Goal: Information Seeking & Learning: Learn about a topic

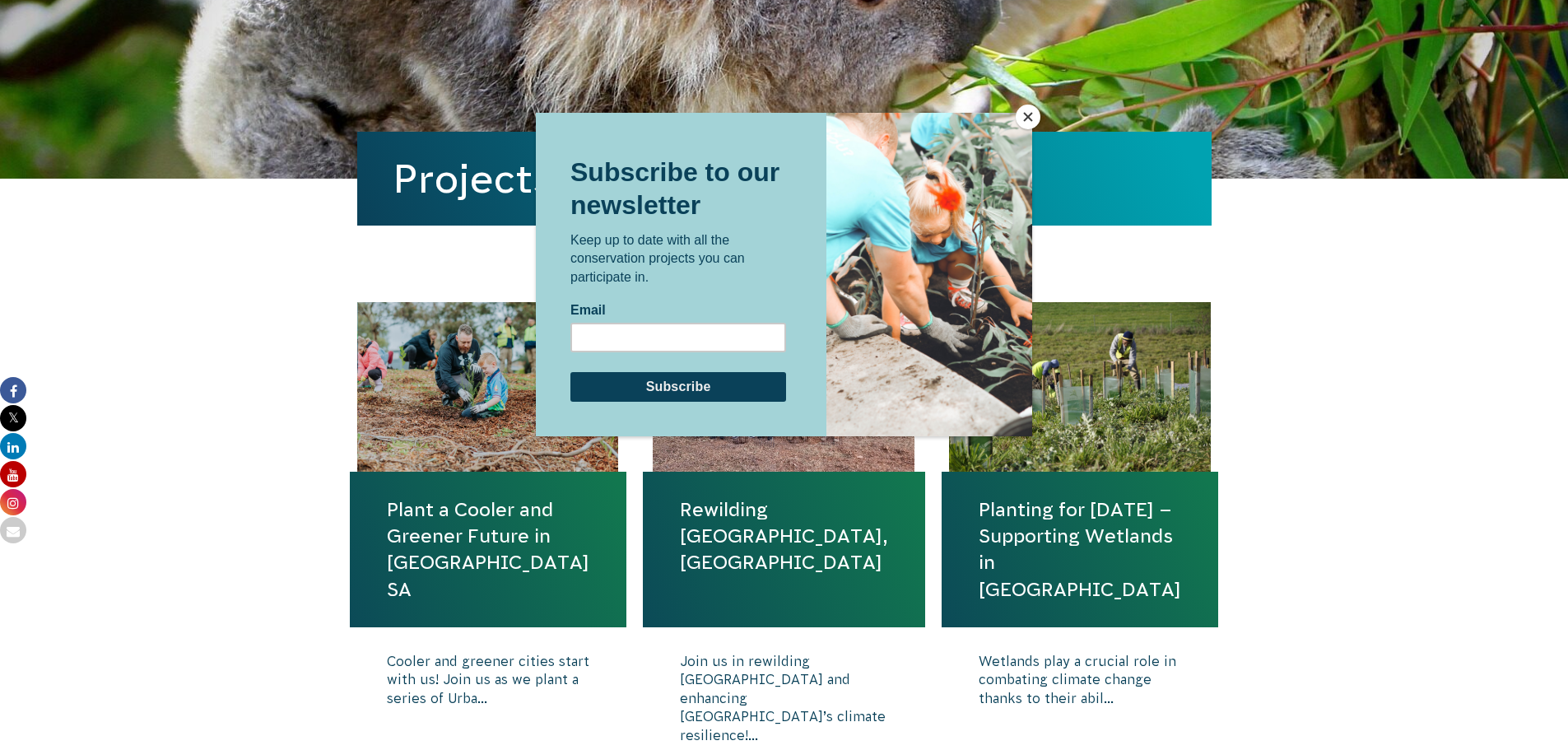
scroll to position [329, 0]
click at [1028, 119] on button "Close" at bounding box center [1028, 117] width 25 height 25
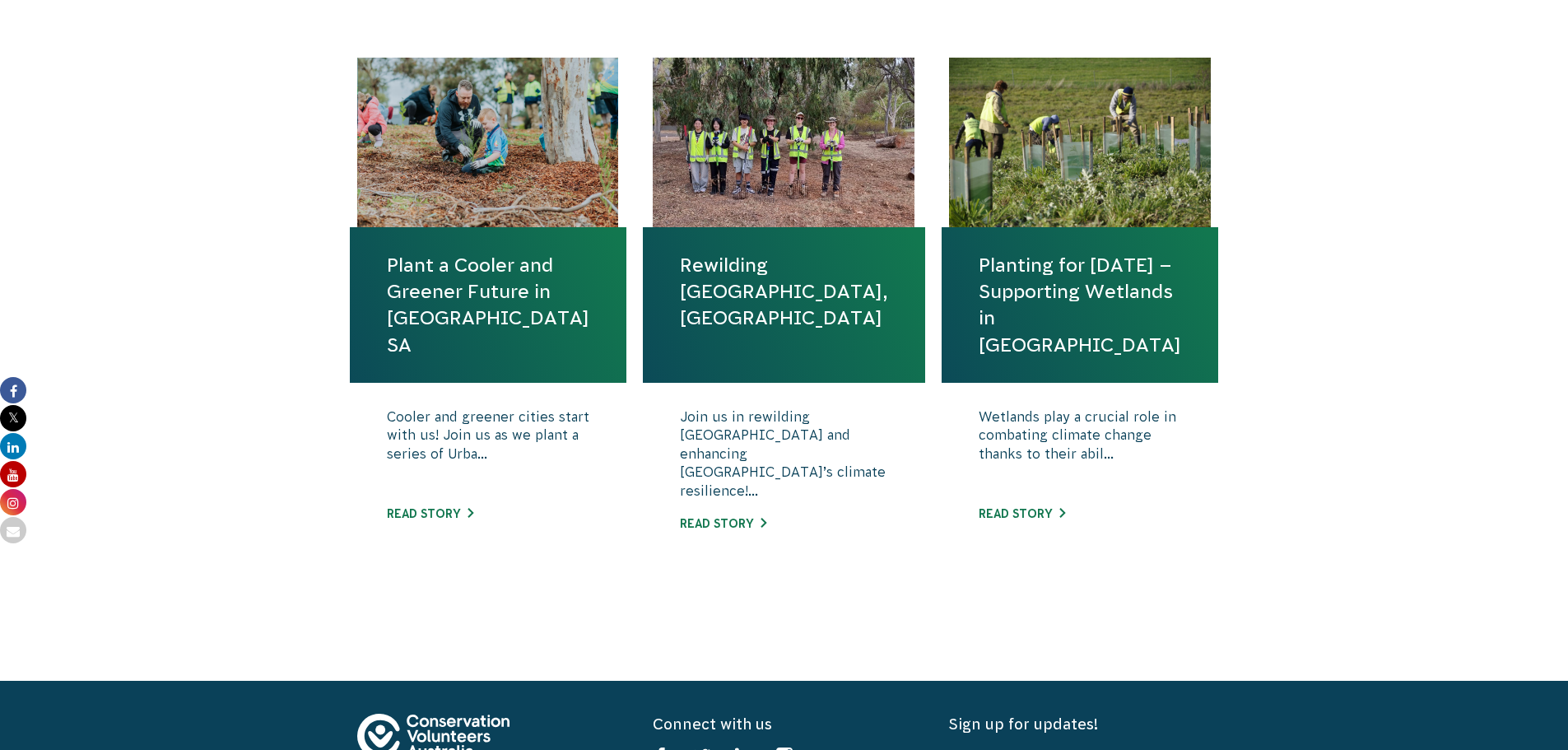
scroll to position [577, 0]
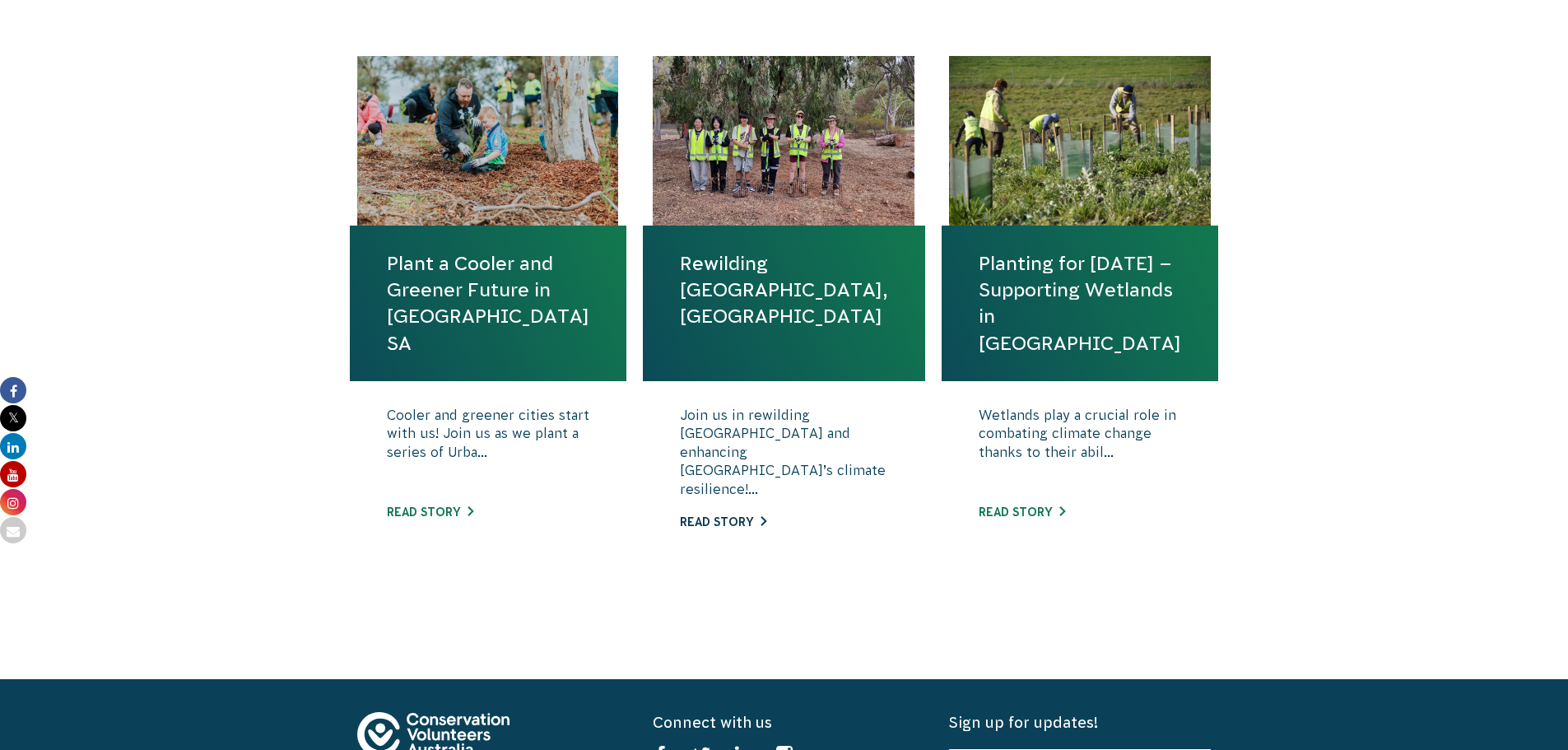
click at [732, 517] on link "Read story" at bounding box center [723, 523] width 86 height 14
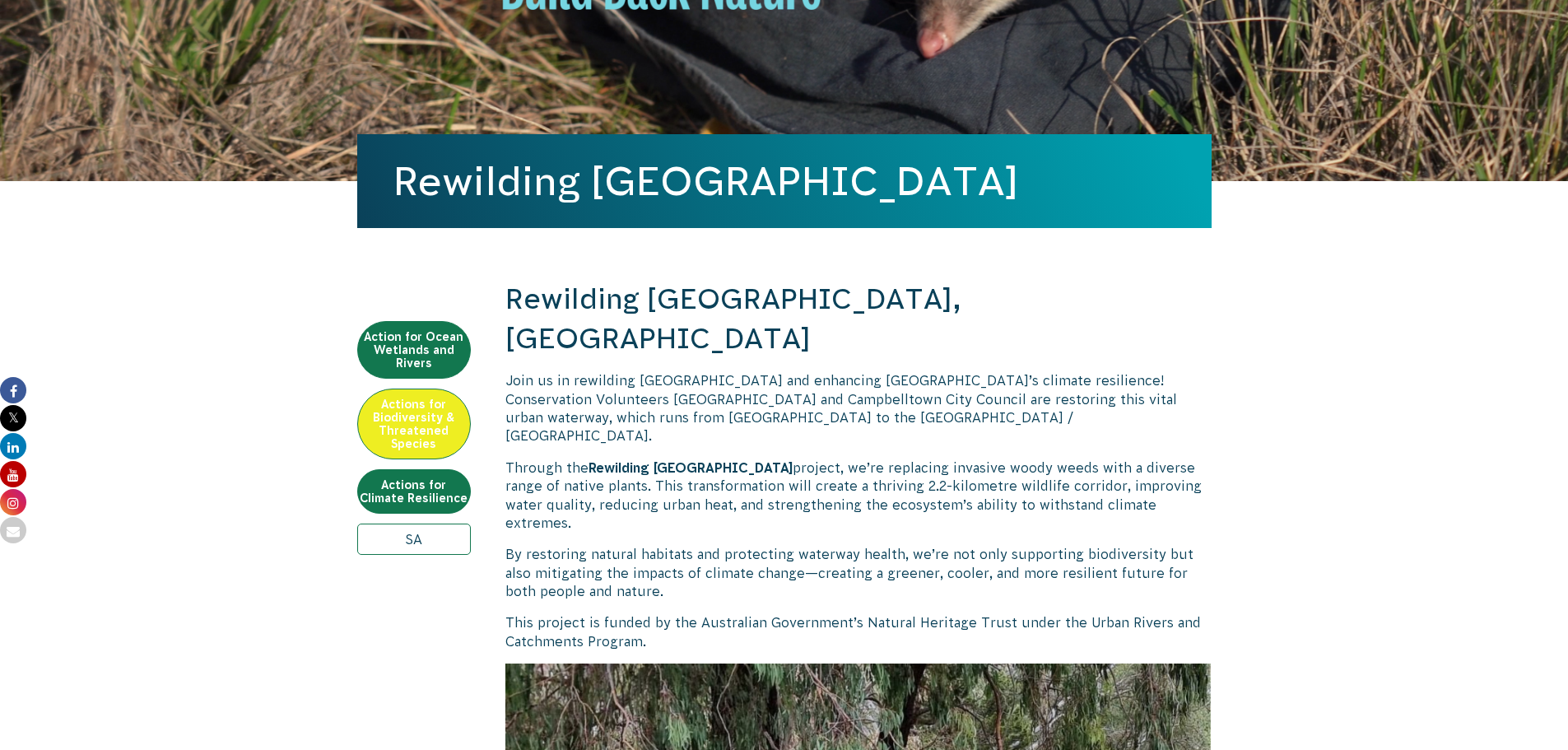
scroll to position [495, 0]
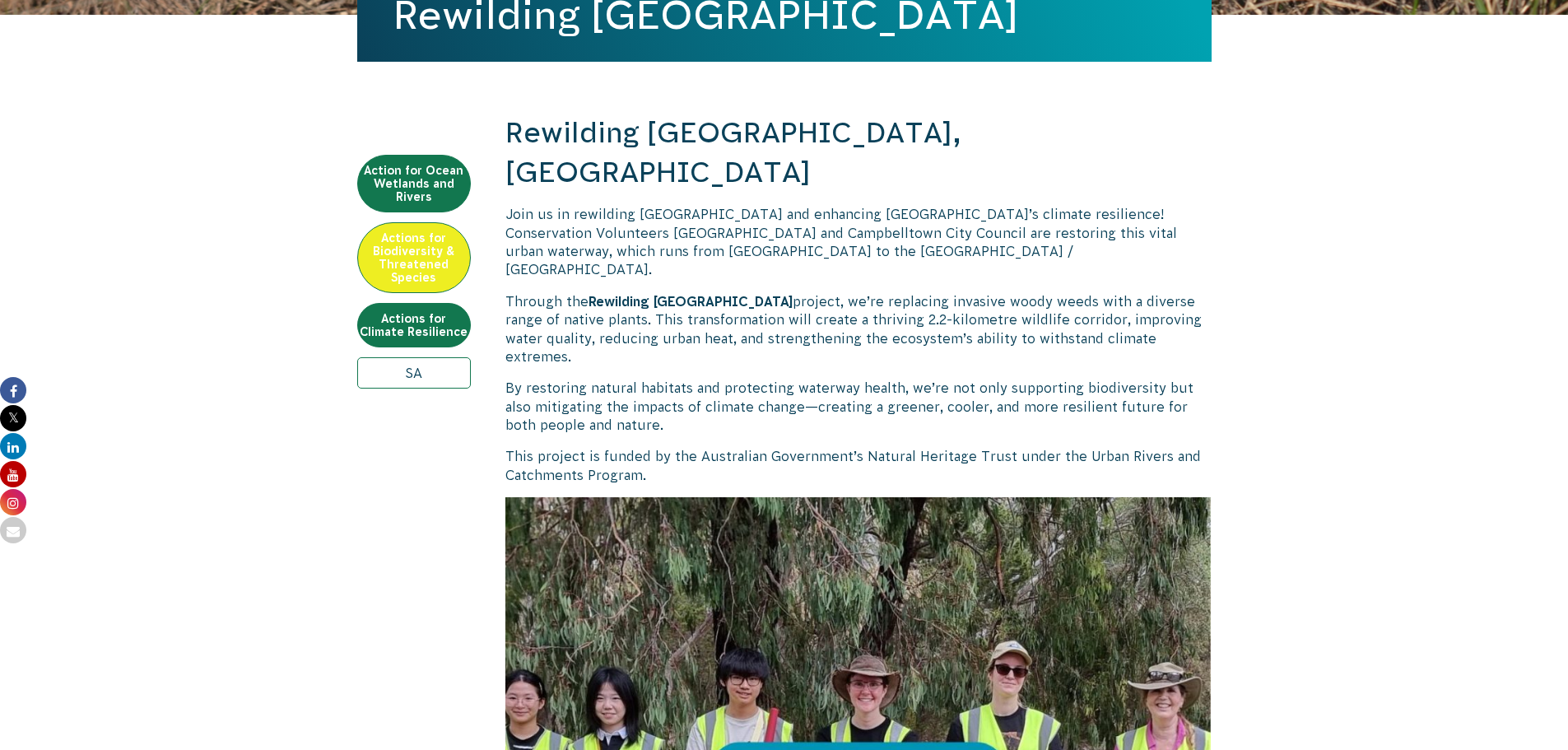
click at [1002, 210] on p "Join us in rewilding [GEOGRAPHIC_DATA] and enhancing [GEOGRAPHIC_DATA]’s climat…" at bounding box center [859, 242] width 706 height 75
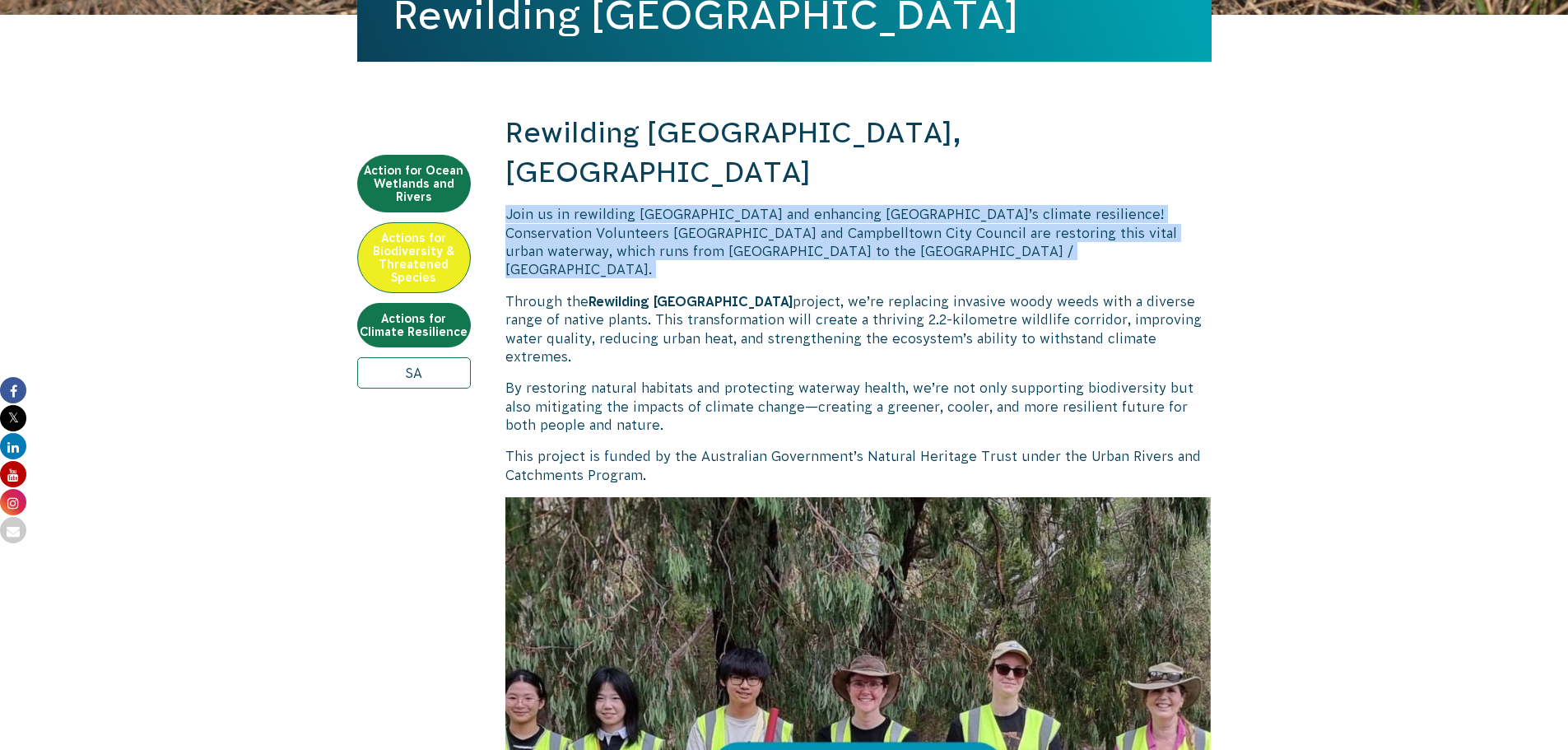
drag, startPoint x: 495, startPoint y: 170, endPoint x: 915, endPoint y: 221, distance: 423.1
click at [915, 221] on p "Join us in rewilding [GEOGRAPHIC_DATA] and enhancing [GEOGRAPHIC_DATA]’s climat…" at bounding box center [859, 242] width 706 height 75
drag, startPoint x: 927, startPoint y: 217, endPoint x: 512, endPoint y: 168, distance: 417.9
click at [512, 205] on p "Join us in rewilding [GEOGRAPHIC_DATA] and enhancing [GEOGRAPHIC_DATA]’s climat…" at bounding box center [859, 242] width 706 height 75
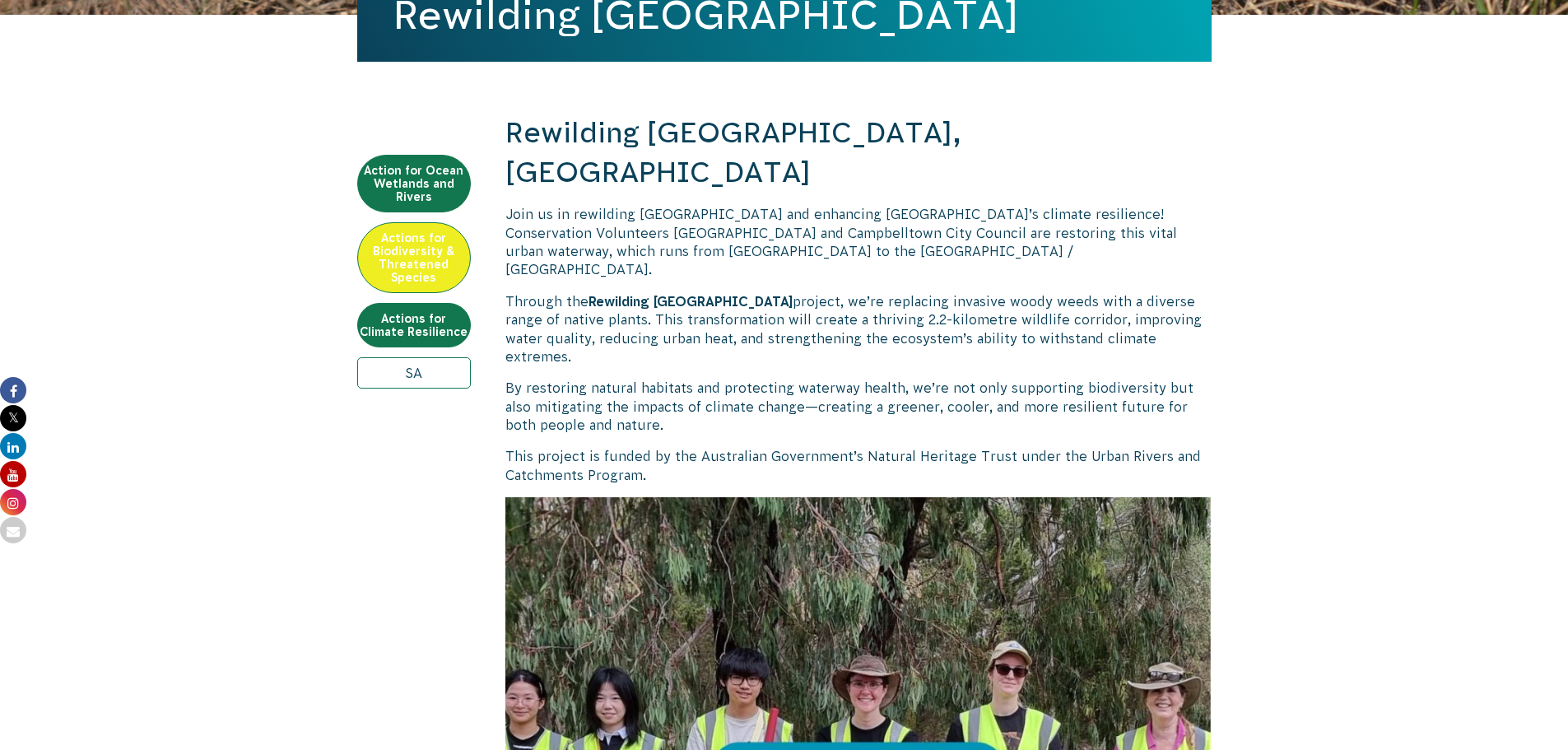
click at [506, 207] on span "Join us in rewilding [GEOGRAPHIC_DATA] and enhancing [GEOGRAPHIC_DATA]’s climat…" at bounding box center [842, 242] width 672 height 70
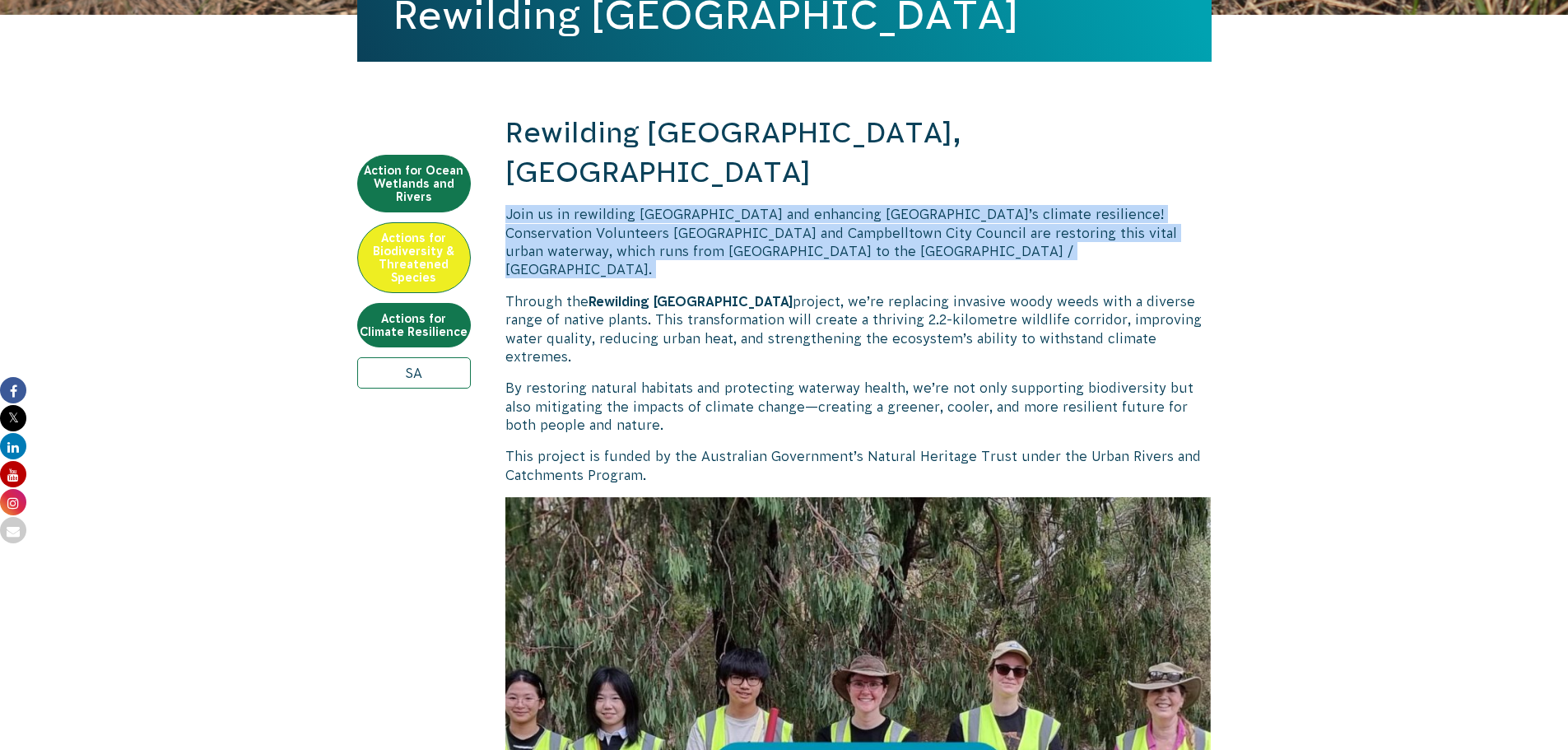
drag, startPoint x: 502, startPoint y: 168, endPoint x: 910, endPoint y: 211, distance: 410.3
click at [910, 211] on p "Join us in rewilding [GEOGRAPHIC_DATA] and enhancing [GEOGRAPHIC_DATA]’s climat…" at bounding box center [859, 242] width 706 height 75
drag, startPoint x: 919, startPoint y: 211, endPoint x: 500, endPoint y: 161, distance: 422.0
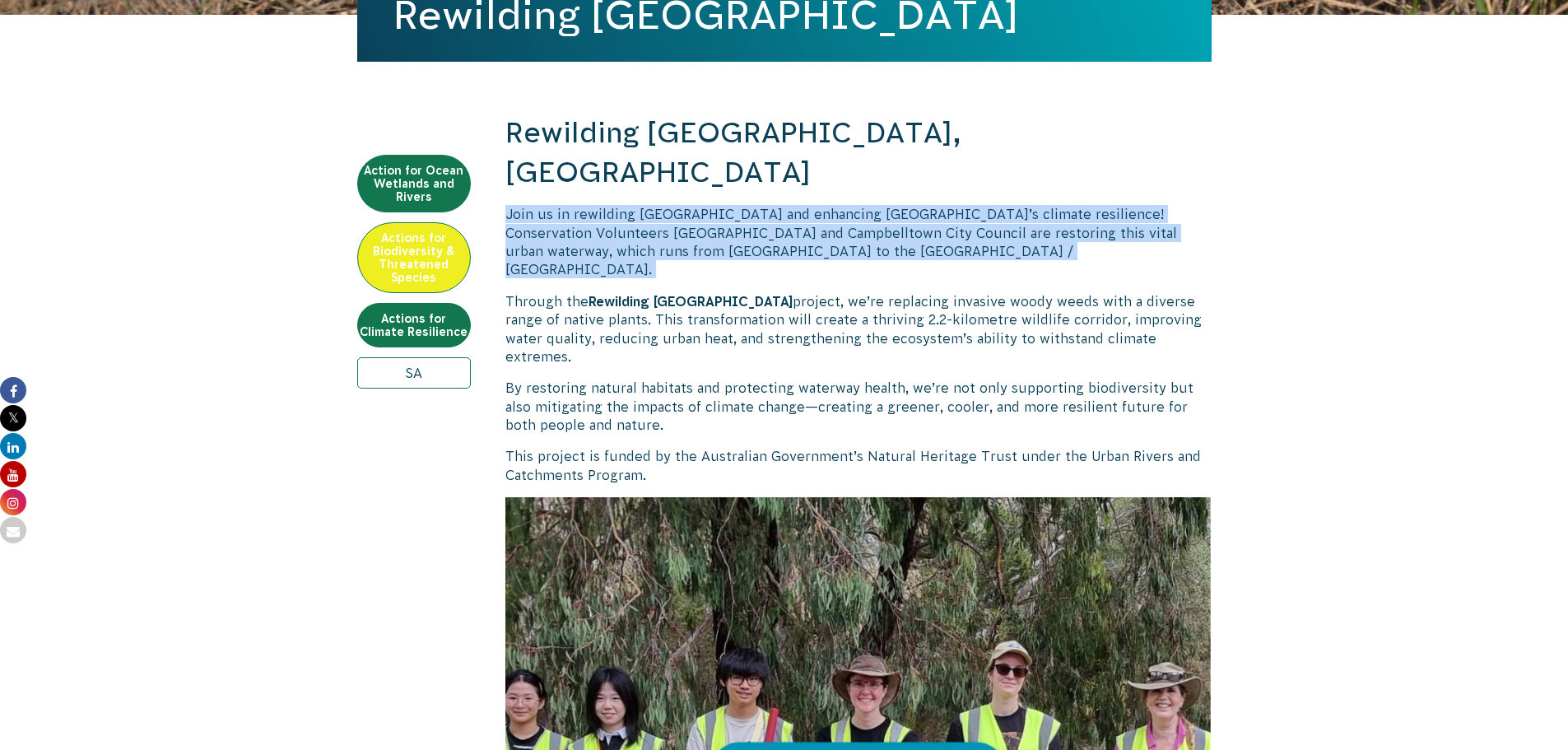
drag, startPoint x: 496, startPoint y: 167, endPoint x: 911, endPoint y: 215, distance: 417.8
click at [913, 215] on p "Join us in rewilding [GEOGRAPHIC_DATA] and enhancing [GEOGRAPHIC_DATA]’s climat…" at bounding box center [859, 242] width 706 height 75
click at [930, 214] on p "Join us in rewilding [GEOGRAPHIC_DATA] and enhancing [GEOGRAPHIC_DATA]’s climat…" at bounding box center [859, 242] width 706 height 75
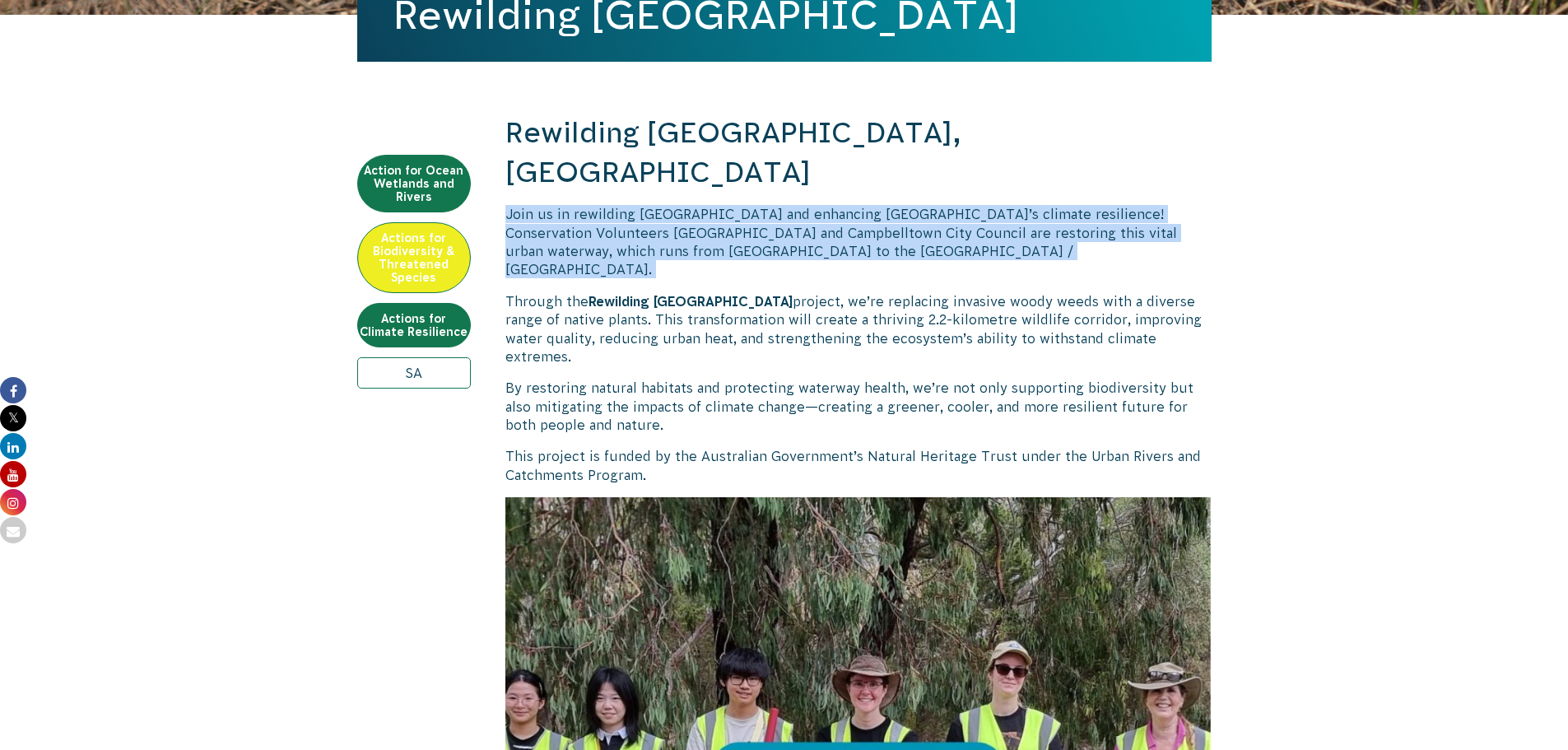
drag, startPoint x: 949, startPoint y: 214, endPoint x: 498, endPoint y: 173, distance: 452.9
drag, startPoint x: 500, startPoint y: 168, endPoint x: 902, endPoint y: 224, distance: 405.9
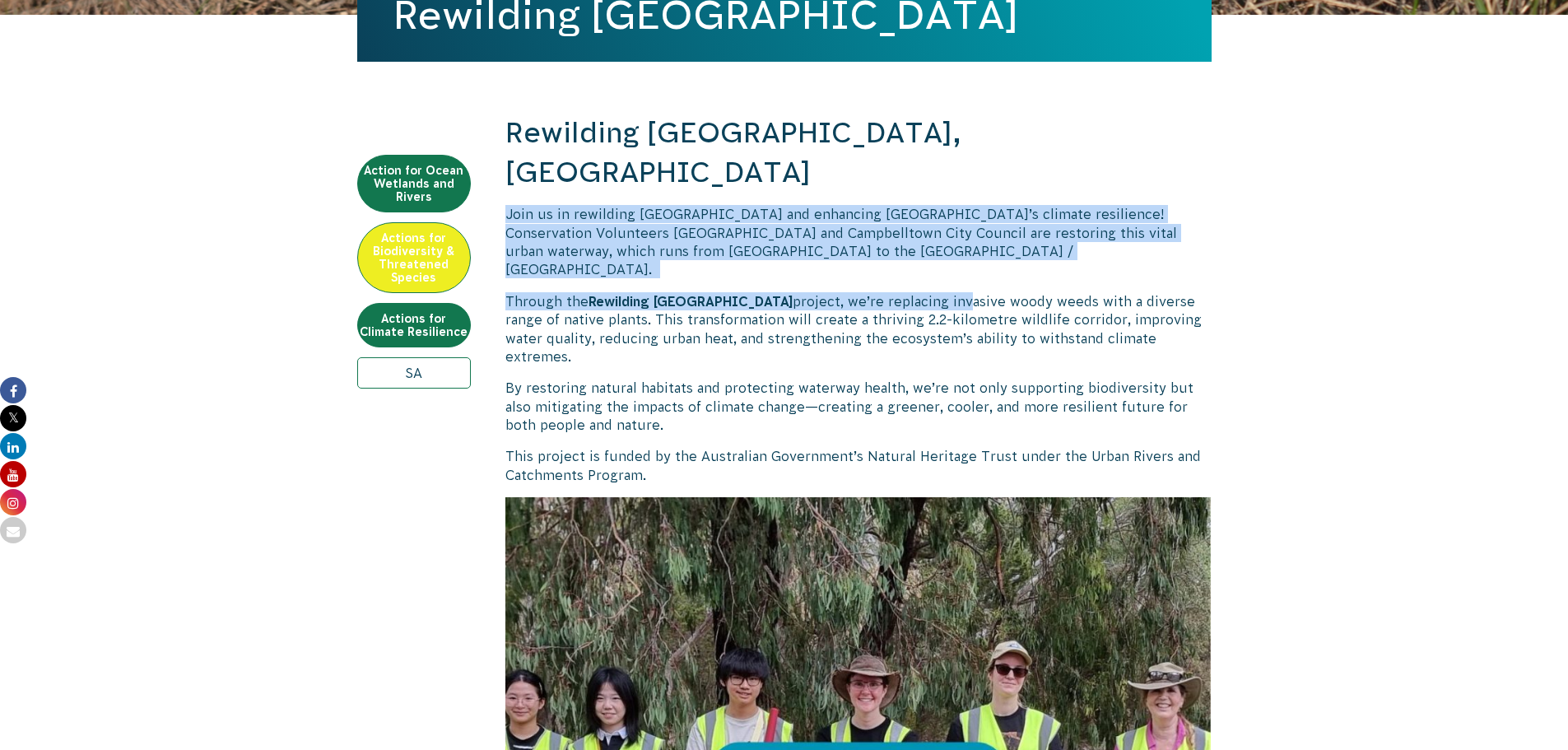
click at [900, 220] on p "Join us in rewilding [GEOGRAPHIC_DATA] and enhancing [GEOGRAPHIC_DATA]’s climat…" at bounding box center [859, 242] width 706 height 75
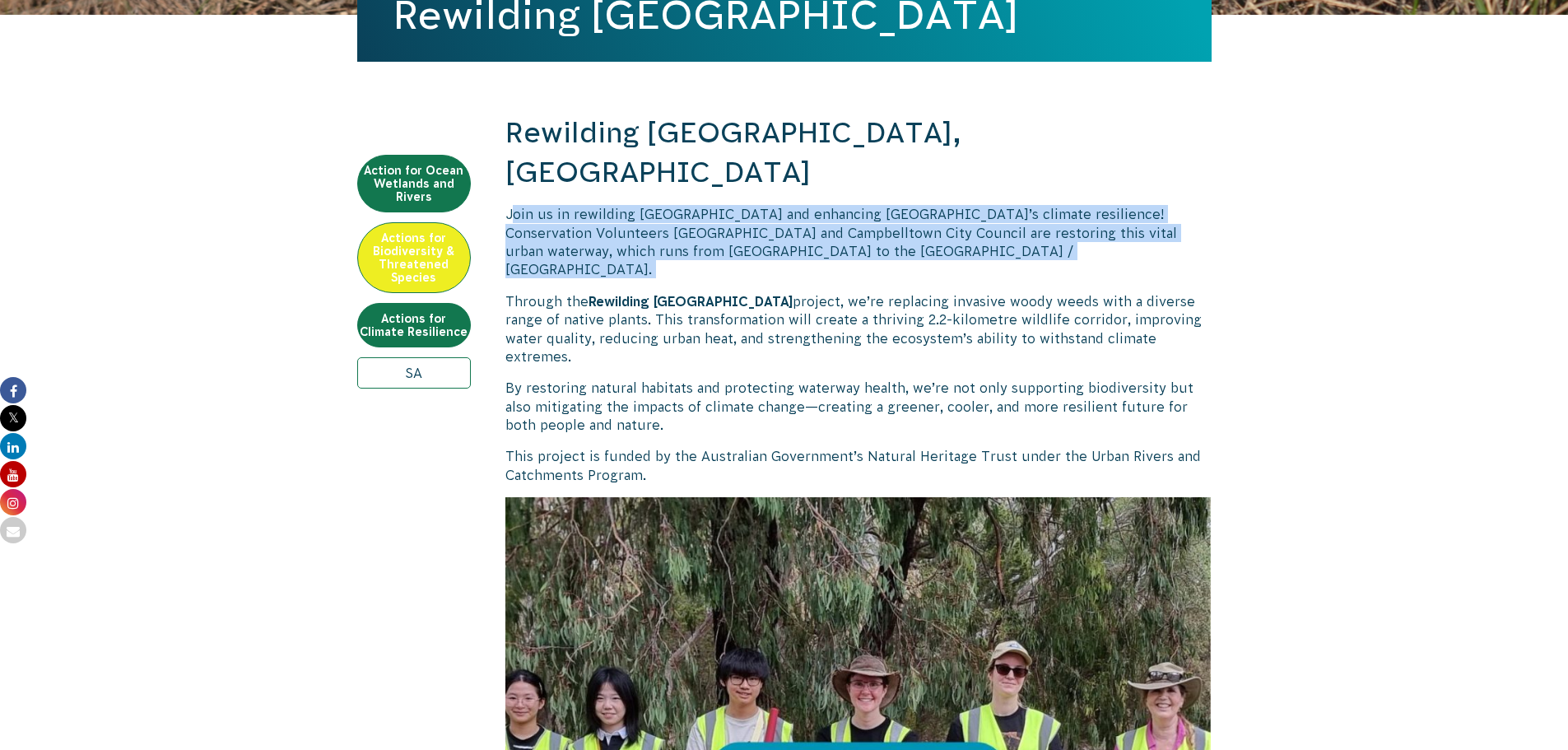
drag, startPoint x: 906, startPoint y: 209, endPoint x: 511, endPoint y: 172, distance: 396.7
click at [511, 205] on p "Join us in rewilding [GEOGRAPHIC_DATA] and enhancing [GEOGRAPHIC_DATA]’s climat…" at bounding box center [859, 242] width 706 height 75
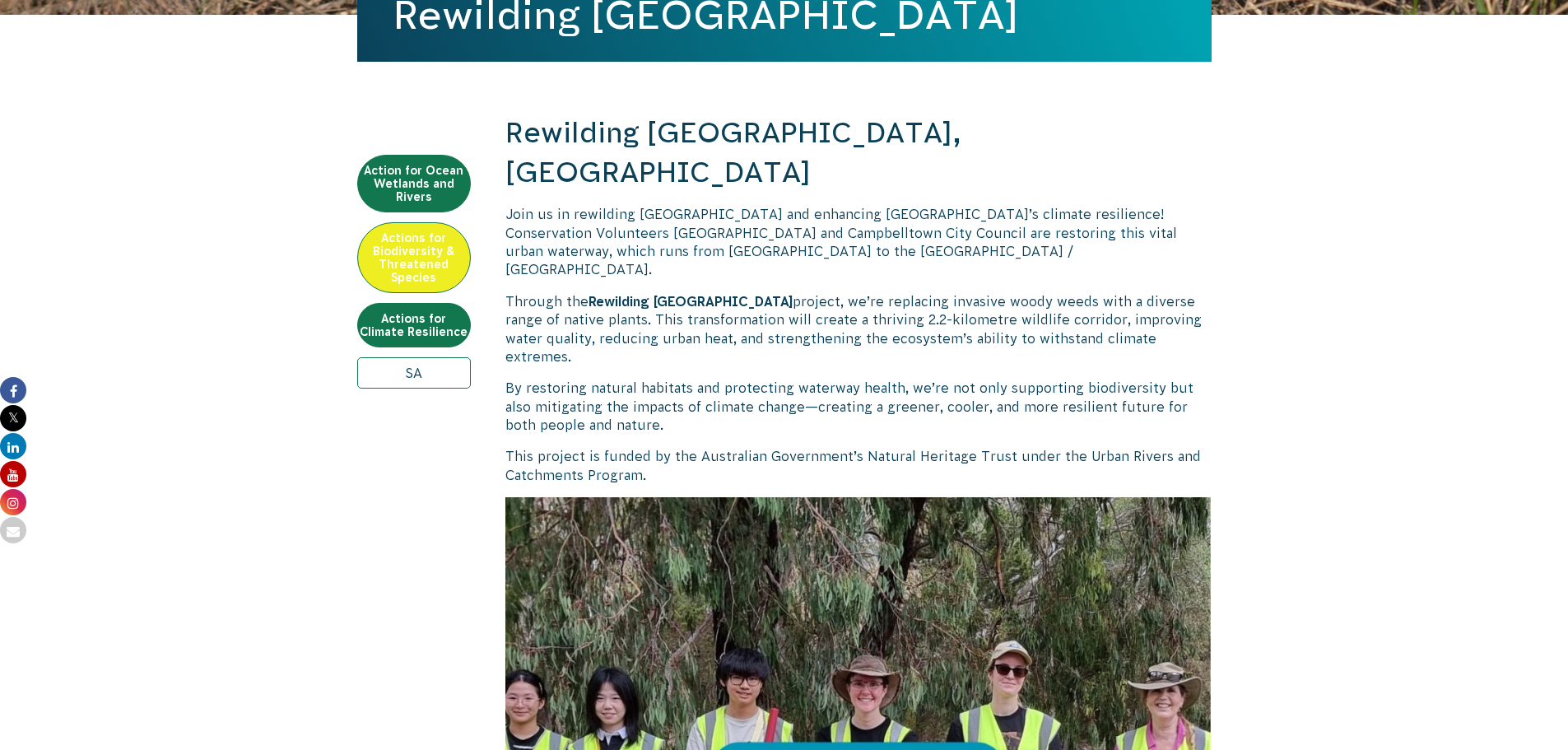
click at [509, 207] on span "Join us in rewilding [GEOGRAPHIC_DATA] and enhancing [GEOGRAPHIC_DATA]’s climat…" at bounding box center [842, 242] width 672 height 70
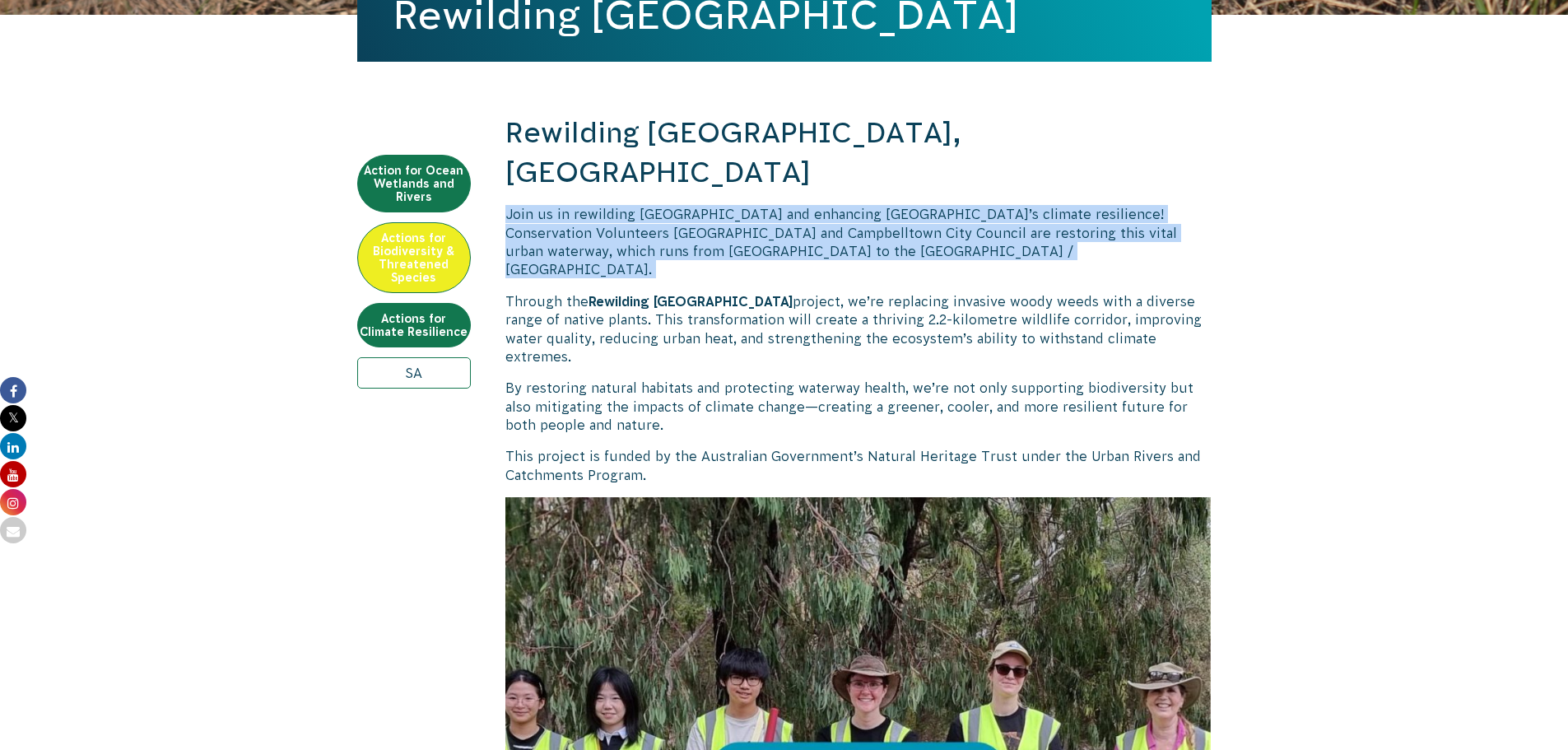
drag, startPoint x: 504, startPoint y: 170, endPoint x: 965, endPoint y: 221, distance: 463.8
click at [962, 213] on p "Join us in rewilding [GEOGRAPHIC_DATA] and enhancing [GEOGRAPHIC_DATA]’s climat…" at bounding box center [859, 242] width 706 height 75
drag, startPoint x: 982, startPoint y: 213, endPoint x: 513, endPoint y: 173, distance: 470.7
click at [513, 205] on p "Join us in rewilding [GEOGRAPHIC_DATA] and enhancing [GEOGRAPHIC_DATA]’s climat…" at bounding box center [859, 242] width 706 height 75
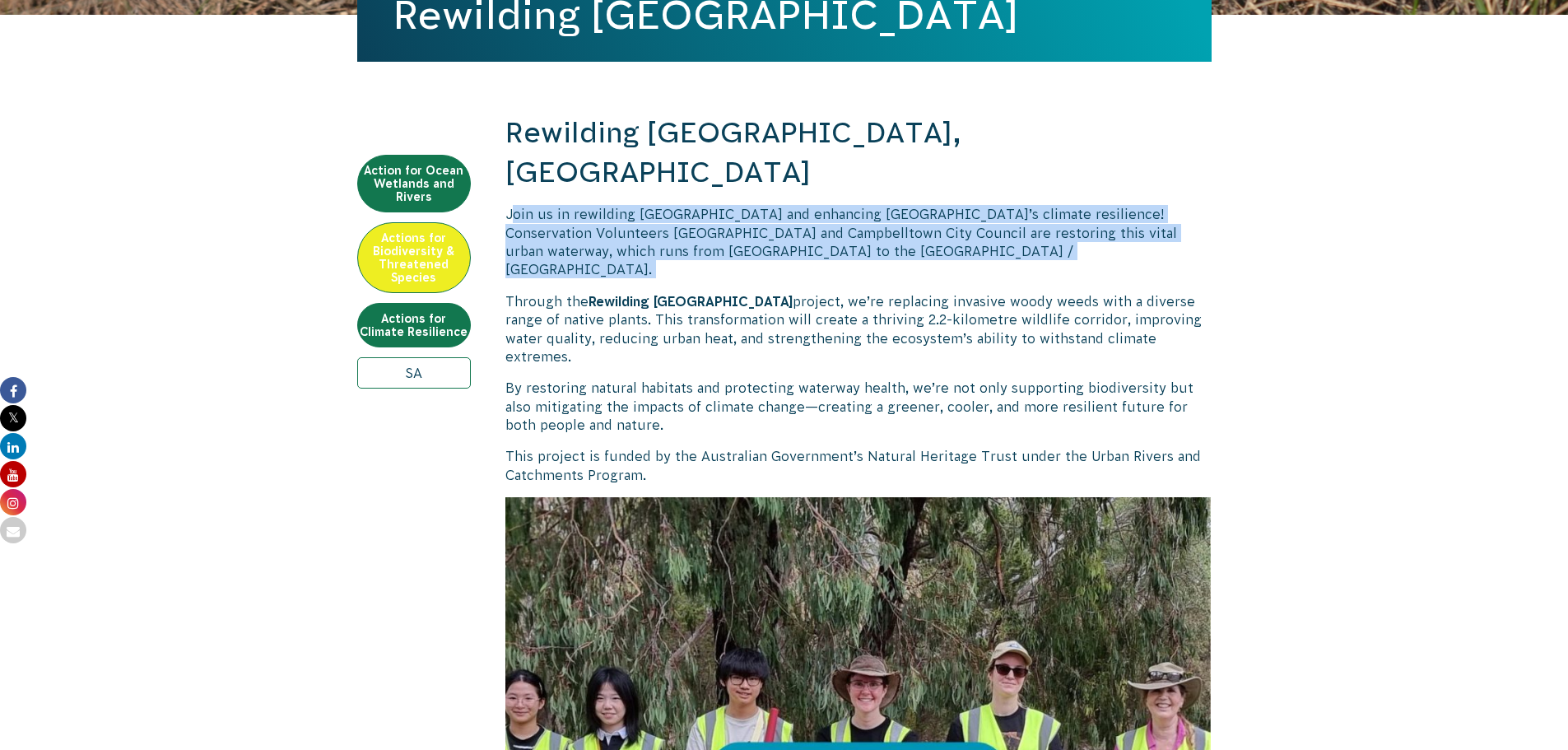
click at [530, 207] on span "Join us in rewilding [GEOGRAPHIC_DATA] and enhancing [GEOGRAPHIC_DATA]’s climat…" at bounding box center [842, 242] width 672 height 70
drag, startPoint x: 522, startPoint y: 167, endPoint x: 953, endPoint y: 211, distance: 433.2
click at [953, 211] on p "Join us in rewilding [GEOGRAPHIC_DATA] and enhancing [GEOGRAPHIC_DATA]’s climat…" at bounding box center [859, 242] width 706 height 75
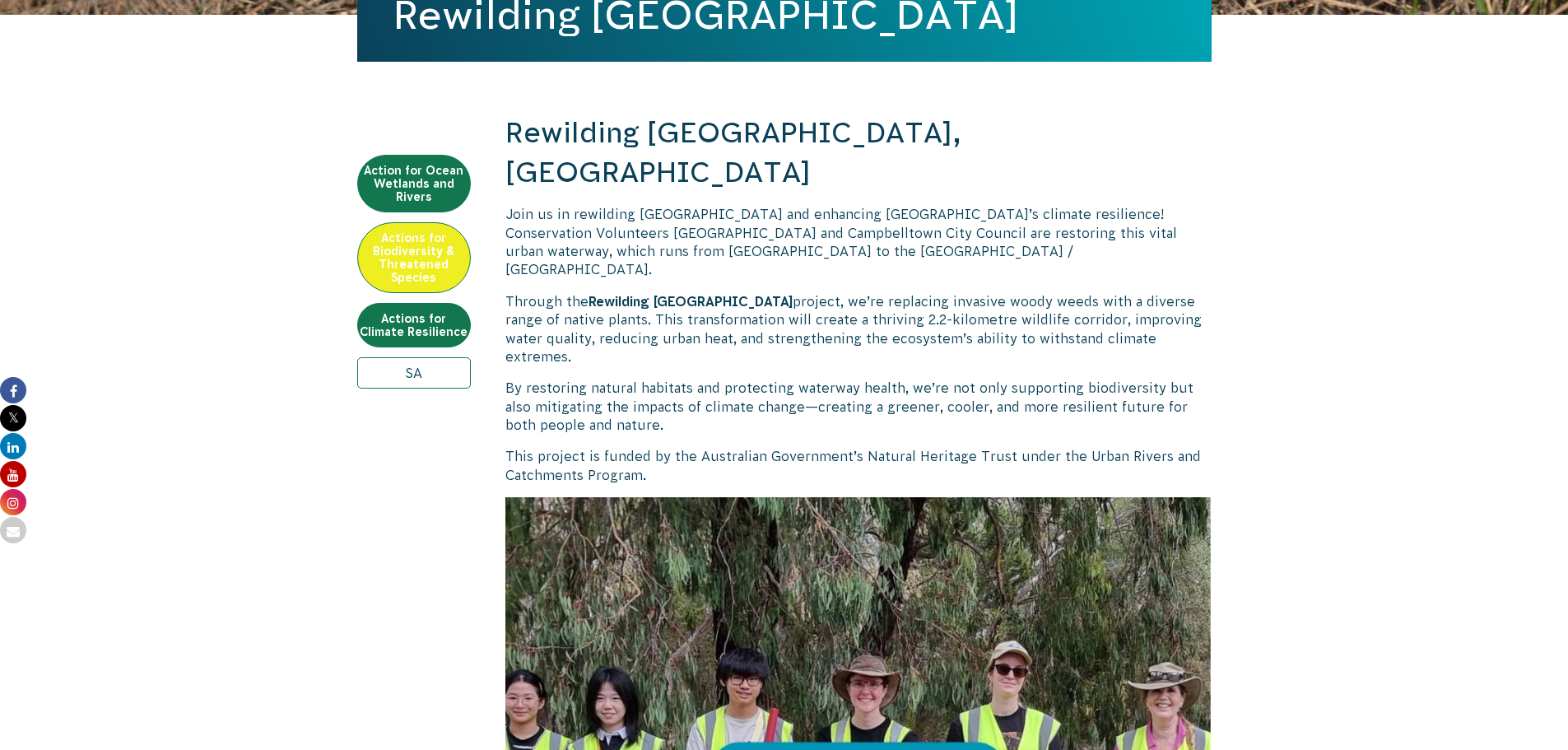
click at [507, 207] on span "Join us in rewilding [GEOGRAPHIC_DATA] and enhancing [GEOGRAPHIC_DATA]’s climat…" at bounding box center [842, 242] width 672 height 70
click at [882, 213] on p "Join us in rewilding [GEOGRAPHIC_DATA] and enhancing [GEOGRAPHIC_DATA]’s climat…" at bounding box center [859, 242] width 706 height 75
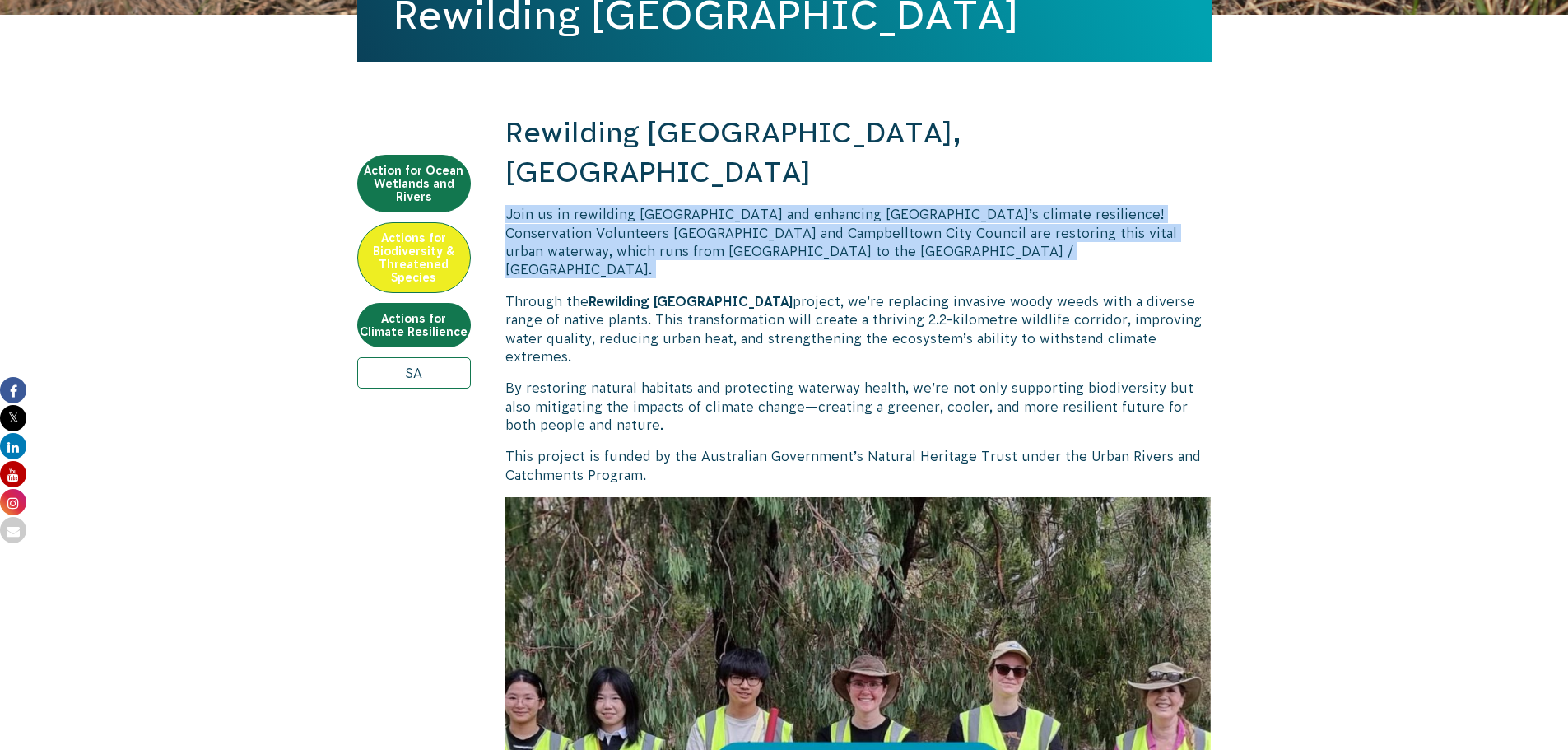
drag, startPoint x: 894, startPoint y: 213, endPoint x: 497, endPoint y: 170, distance: 399.3
drag, startPoint x: 501, startPoint y: 168, endPoint x: 878, endPoint y: 211, distance: 379.4
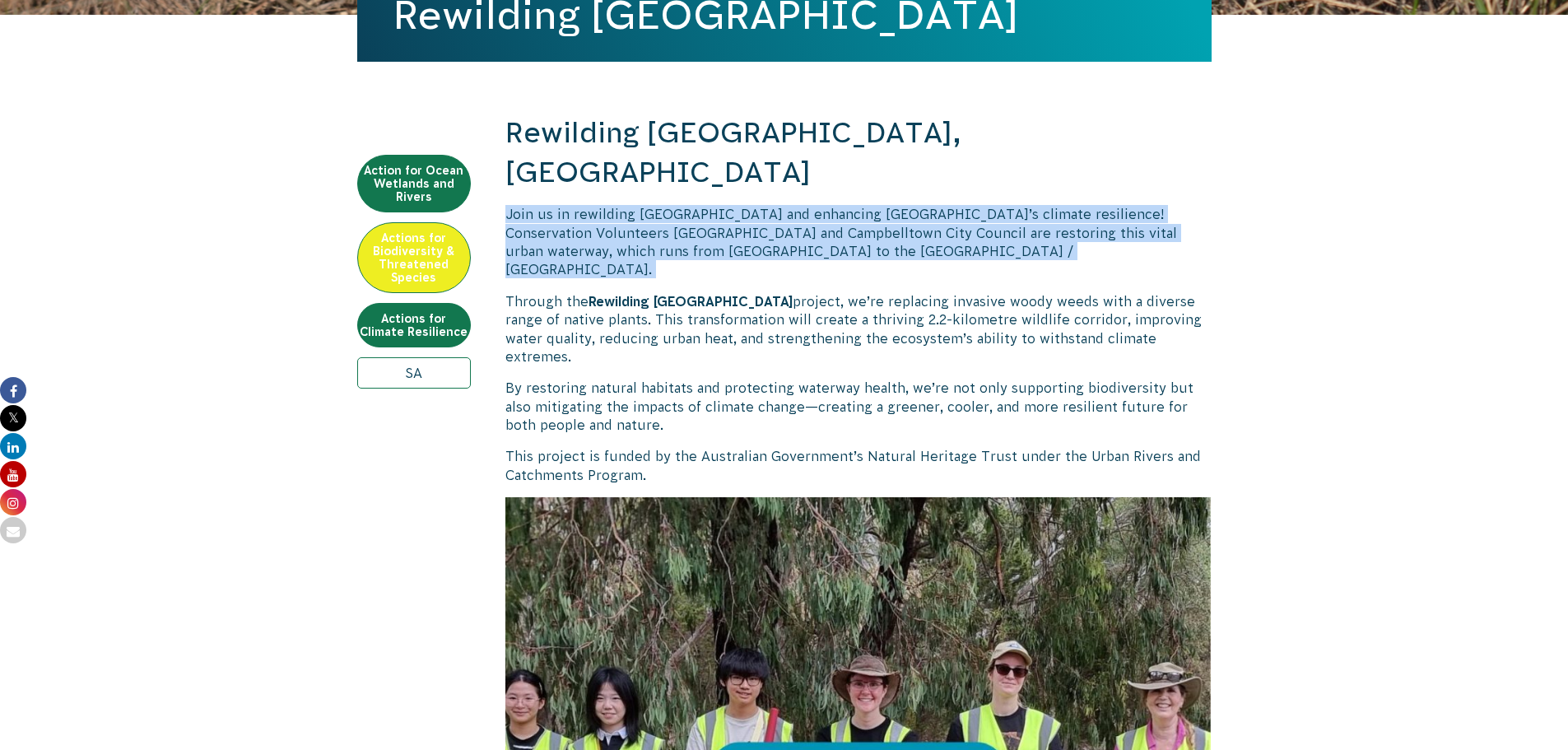
click at [878, 211] on p "Join us in rewilding [GEOGRAPHIC_DATA] and enhancing [GEOGRAPHIC_DATA]’s climat…" at bounding box center [859, 242] width 706 height 75
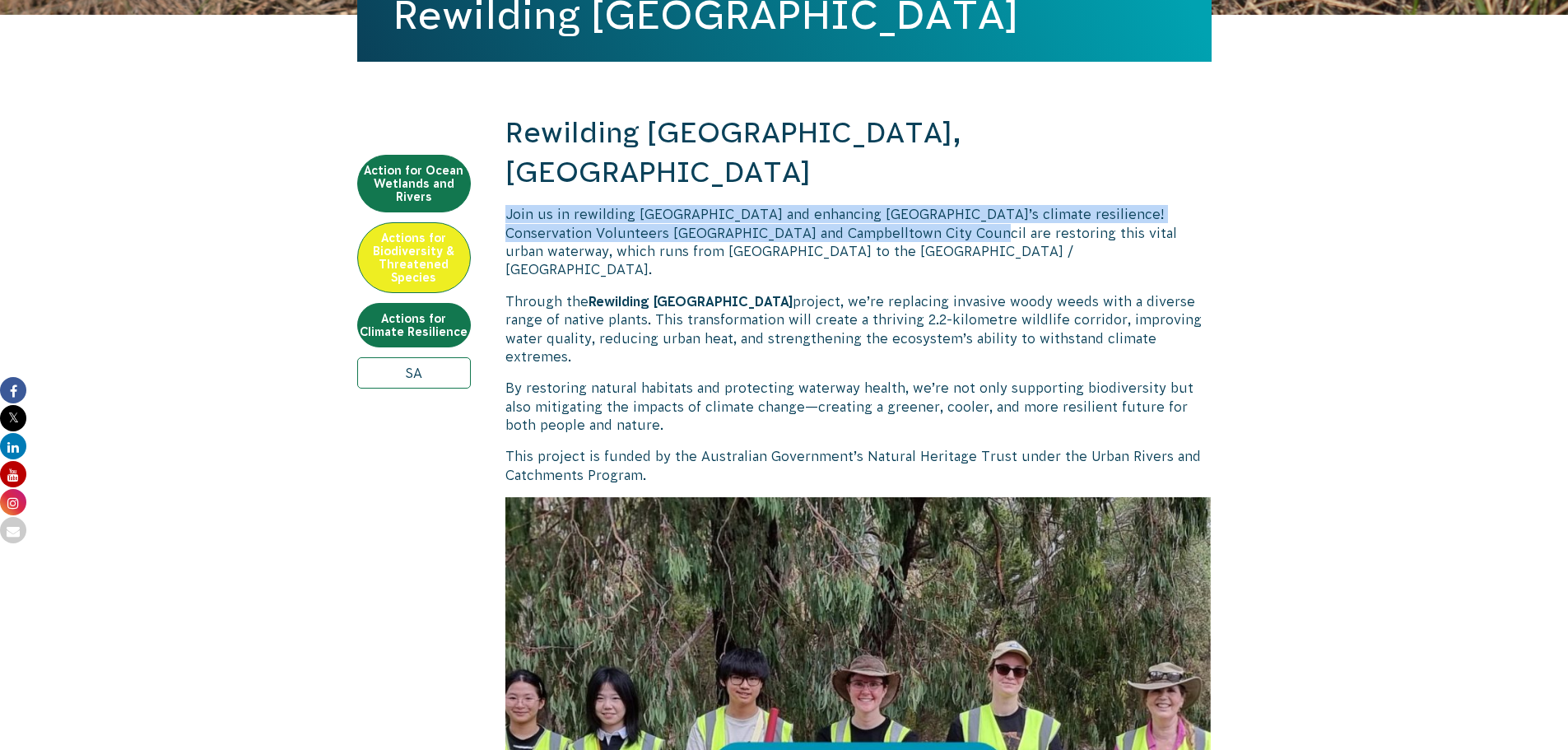
drag, startPoint x: 888, startPoint y: 197, endPoint x: 507, endPoint y: 175, distance: 381.6
click at [507, 207] on span "Join us in rewilding [GEOGRAPHIC_DATA] and enhancing [GEOGRAPHIC_DATA]’s climat…" at bounding box center [842, 242] width 672 height 70
click at [506, 207] on span "Join us in rewilding [GEOGRAPHIC_DATA] and enhancing [GEOGRAPHIC_DATA]’s climat…" at bounding box center [842, 242] width 672 height 70
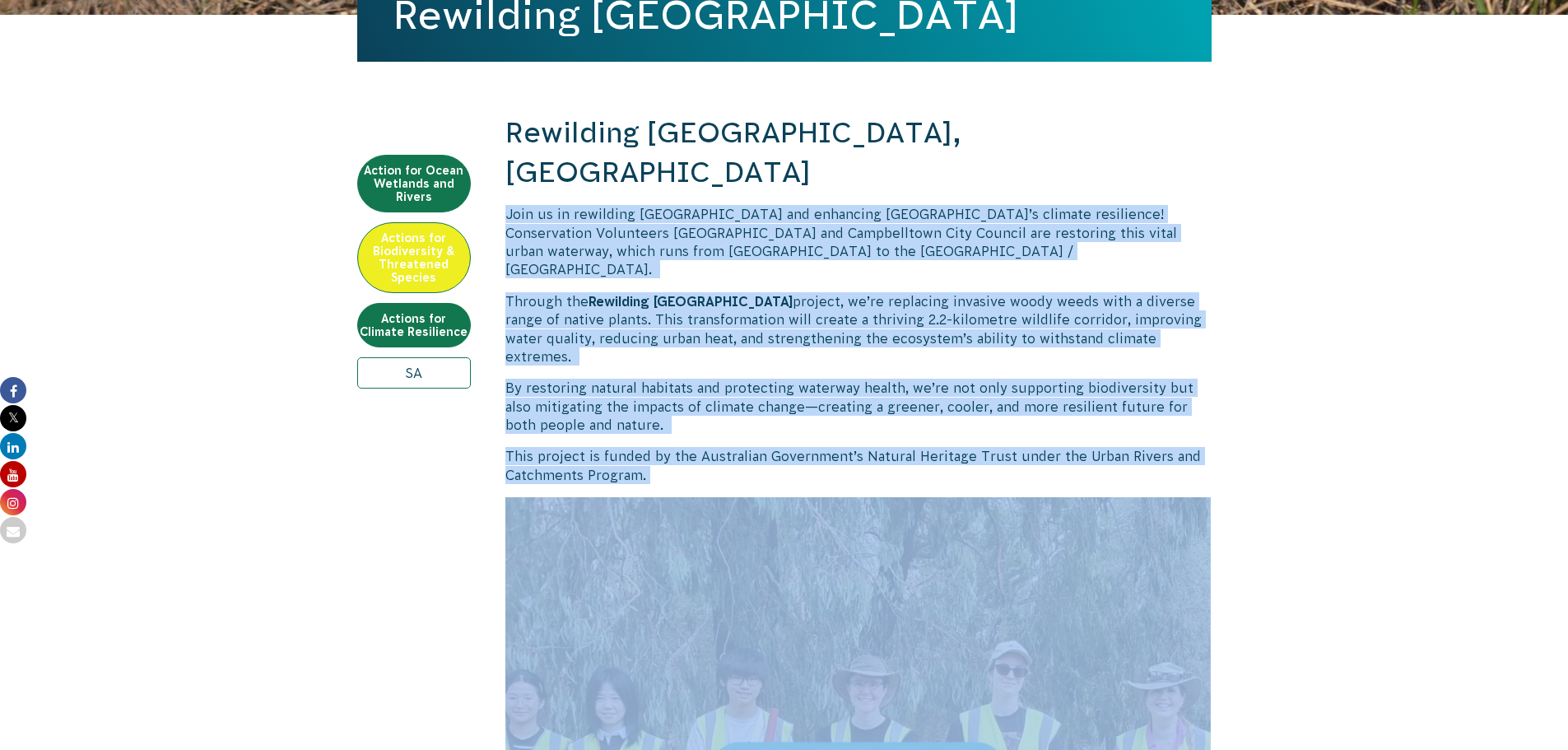
drag, startPoint x: 505, startPoint y: 172, endPoint x: 1191, endPoint y: 344, distance: 707.2
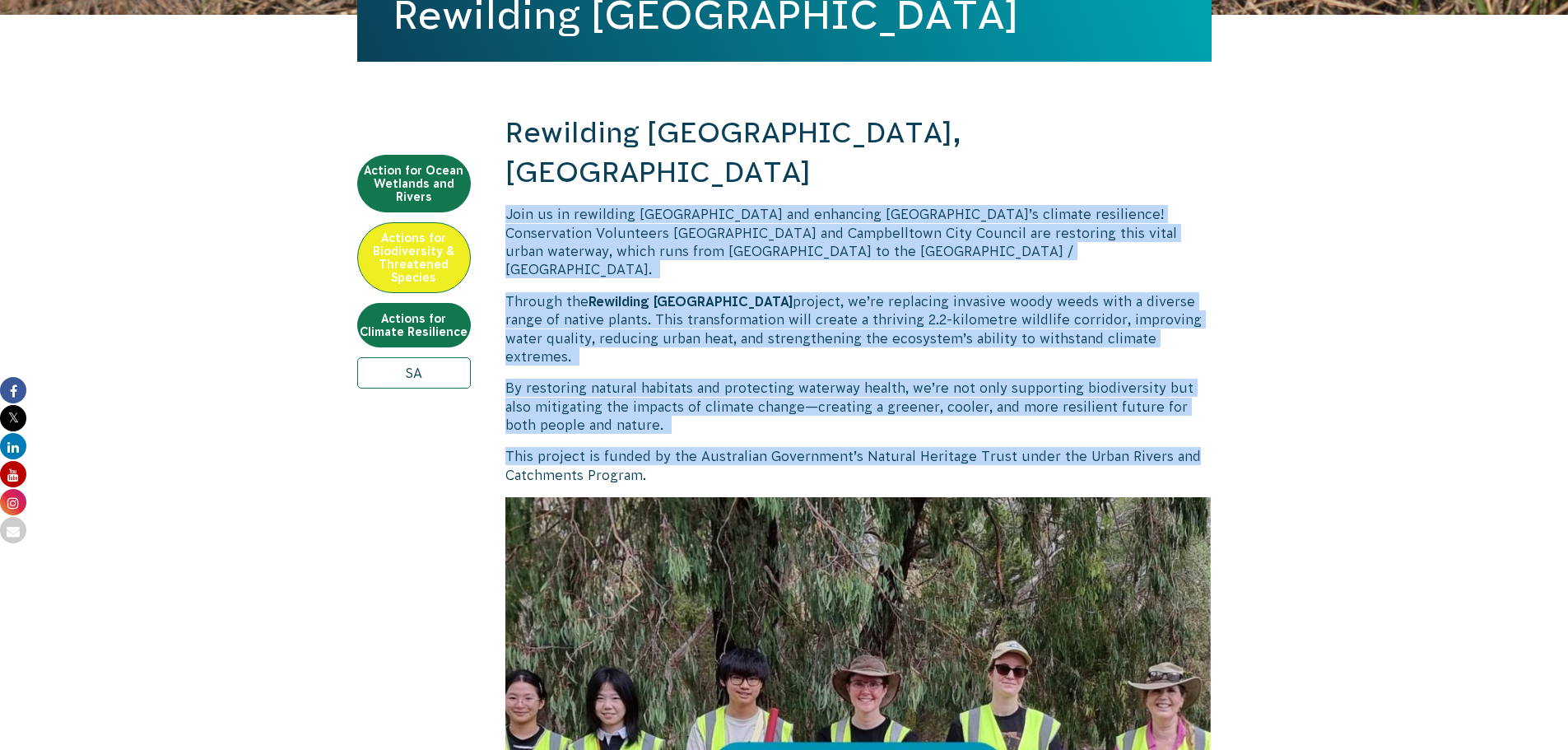
click at [1194, 379] on p "By restoring natural habitats and protecting waterway health, we’re not only su…" at bounding box center [859, 406] width 706 height 55
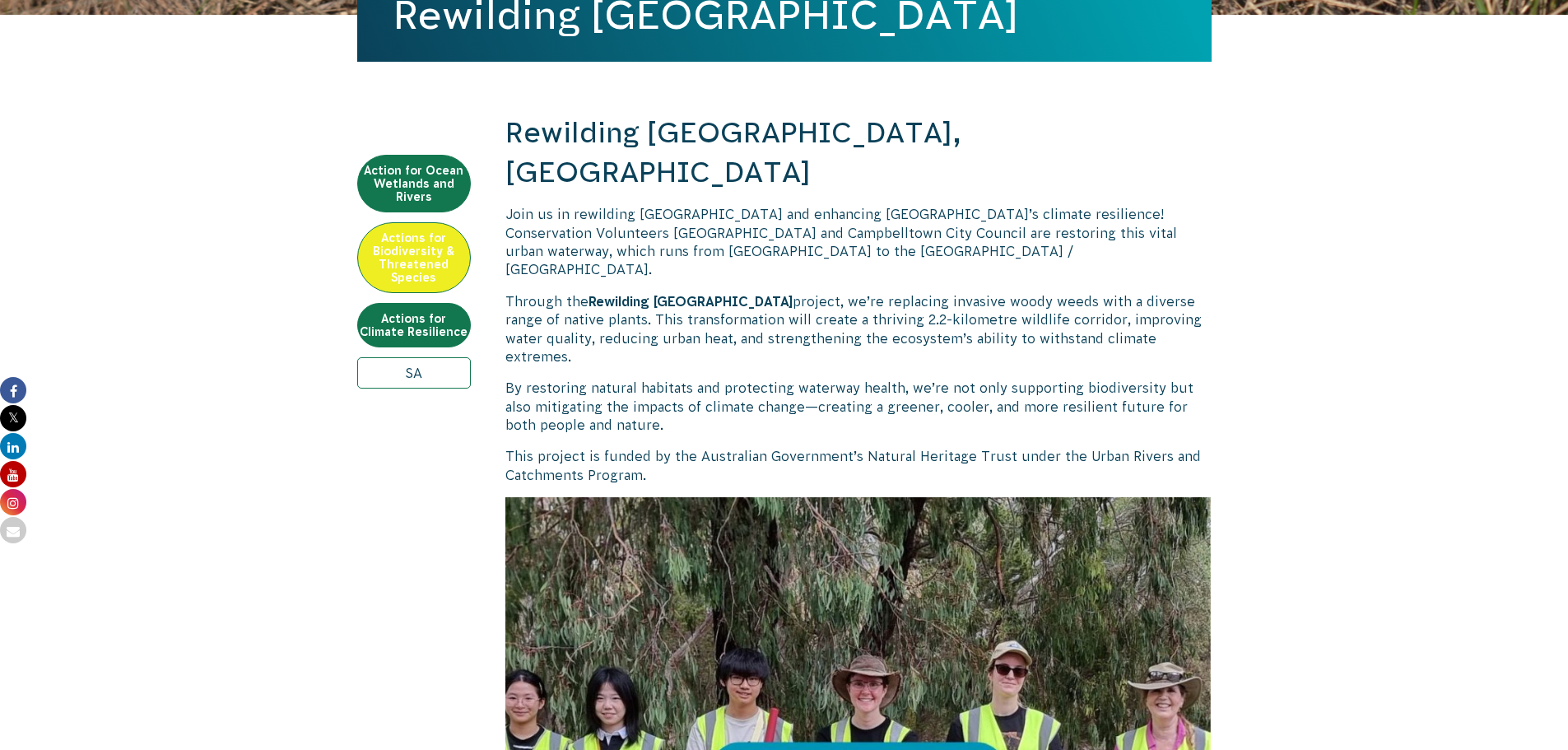
scroll to position [577, 0]
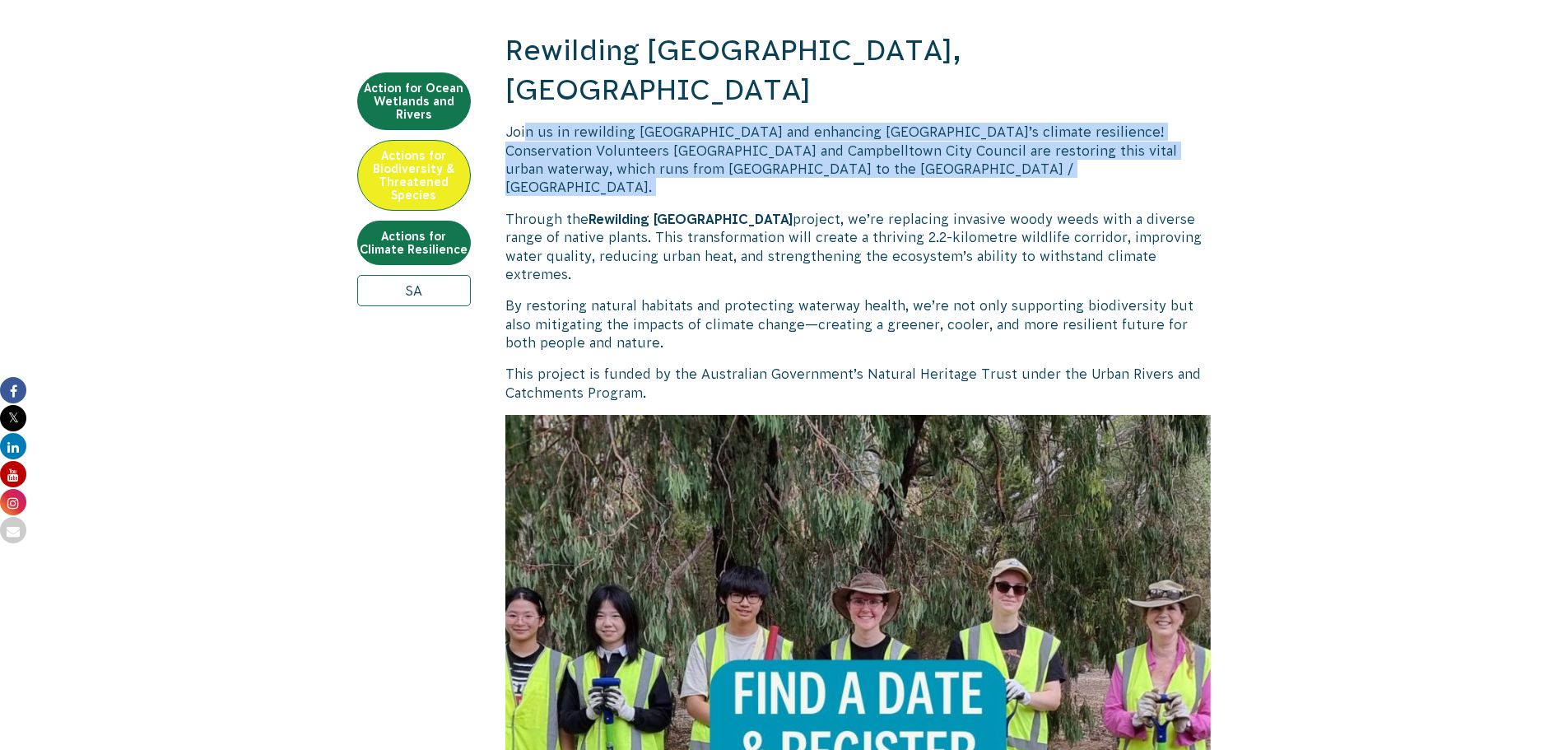
drag, startPoint x: 527, startPoint y: 91, endPoint x: 991, endPoint y: 125, distance: 465.2
click at [991, 125] on p "Join us in rewilding [GEOGRAPHIC_DATA] and enhancing [GEOGRAPHIC_DATA]’s climat…" at bounding box center [859, 160] width 706 height 75
drag, startPoint x: 991, startPoint y: 125, endPoint x: 509, endPoint y: 86, distance: 483.6
click at [509, 123] on p "Join us in rewilding [GEOGRAPHIC_DATA] and enhancing [GEOGRAPHIC_DATA]’s climat…" at bounding box center [859, 160] width 706 height 75
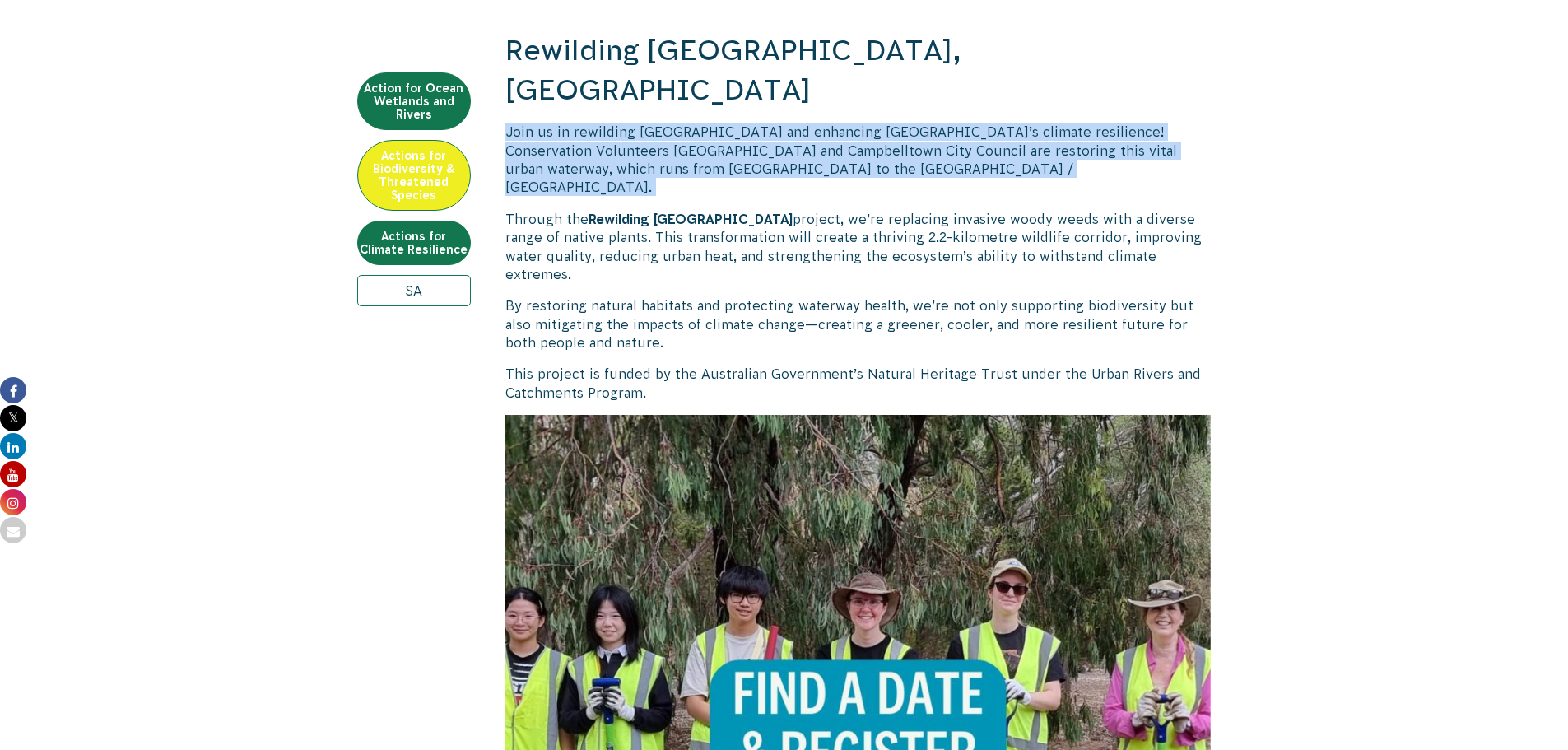
click at [509, 125] on span "Join us in rewilding [GEOGRAPHIC_DATA] and enhancing [GEOGRAPHIC_DATA]’s climat…" at bounding box center [842, 160] width 672 height 70
drag, startPoint x: 506, startPoint y: 86, endPoint x: 945, endPoint y: 125, distance: 440.7
click at [948, 126] on p "Join us in rewilding [GEOGRAPHIC_DATA] and enhancing [GEOGRAPHIC_DATA]’s climat…" at bounding box center [859, 160] width 706 height 75
click at [951, 123] on p "Join us in rewilding [GEOGRAPHIC_DATA] and enhancing [GEOGRAPHIC_DATA]’s climat…" at bounding box center [859, 160] width 706 height 75
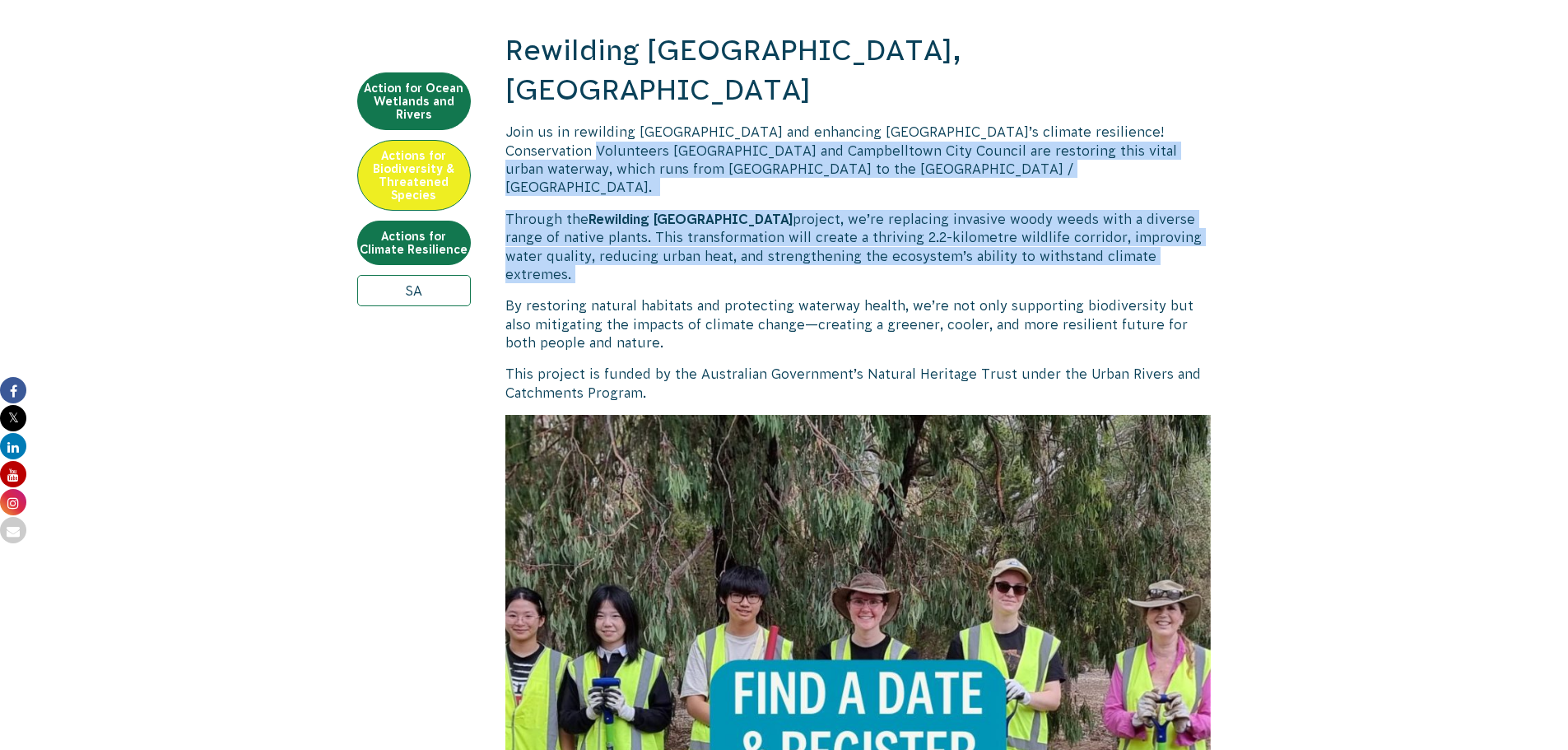
drag, startPoint x: 542, startPoint y: 108, endPoint x: 1181, endPoint y: 201, distance: 645.7
click at [1181, 210] on p "Through the Rewilding Fifth Creek project, we’re replacing invasive woody weeds…" at bounding box center [859, 247] width 706 height 75
drag, startPoint x: 1190, startPoint y: 198, endPoint x: 640, endPoint y: 113, distance: 556.5
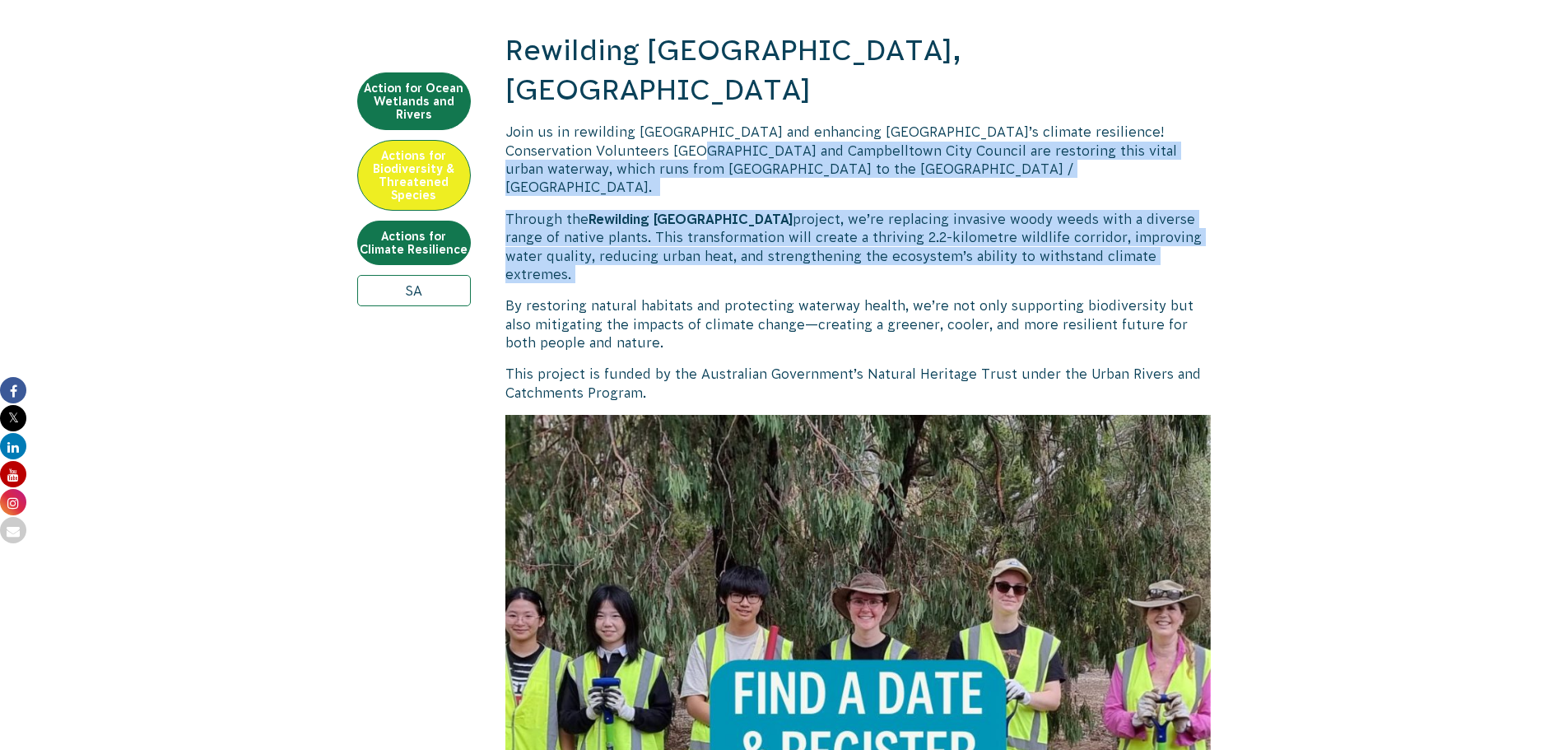
click at [639, 125] on span "Join us in rewilding [GEOGRAPHIC_DATA] and enhancing [GEOGRAPHIC_DATA]’s climat…" at bounding box center [842, 160] width 672 height 70
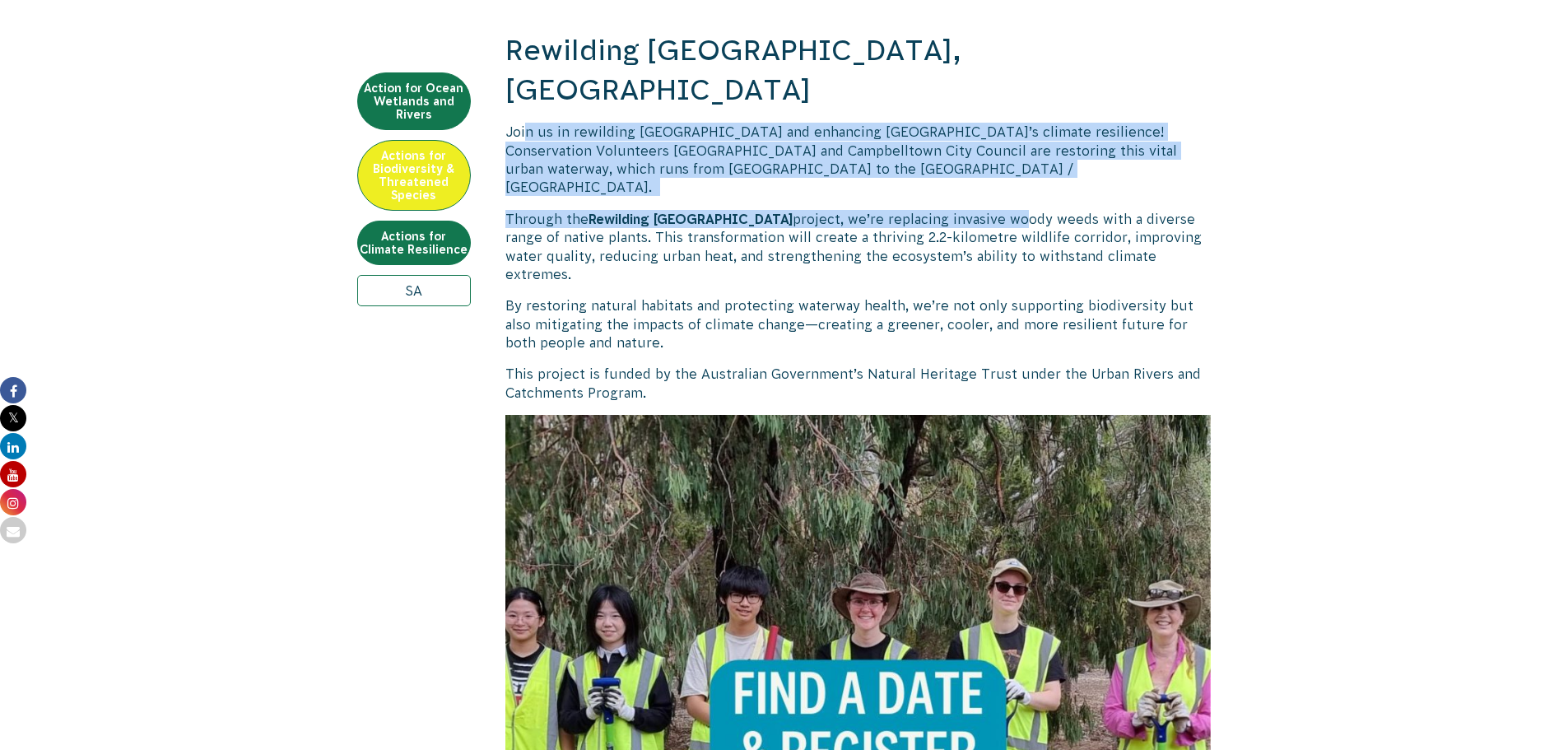
drag, startPoint x: 524, startPoint y: 94, endPoint x: 954, endPoint y: 158, distance: 434.7
click at [954, 212] on span "project, we’re replacing invasive woody weeds with a diverse range of native pl…" at bounding box center [854, 247] width 696 height 70
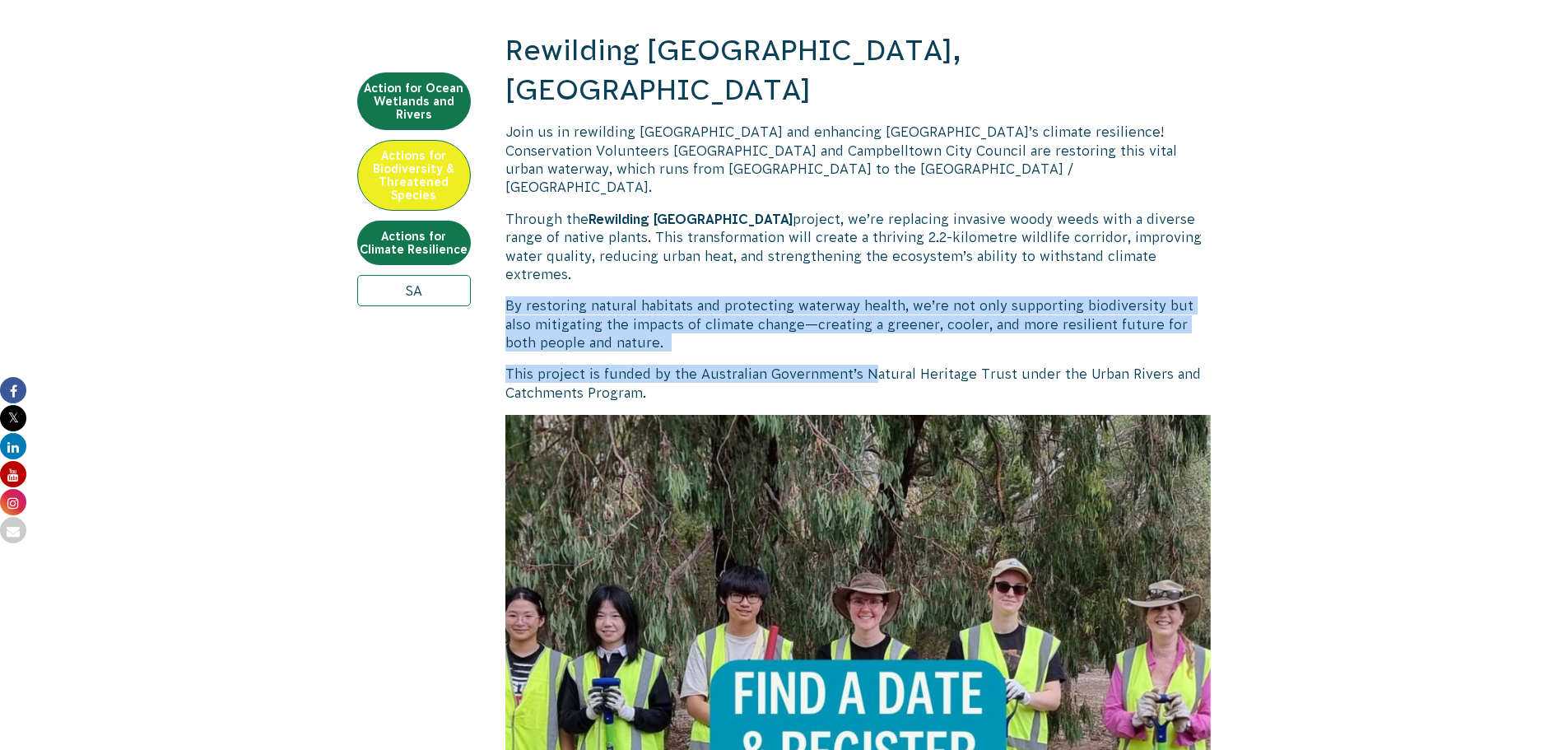
drag, startPoint x: 509, startPoint y: 219, endPoint x: 871, endPoint y: 282, distance: 367.4
drag, startPoint x: 871, startPoint y: 282, endPoint x: 864, endPoint y: 274, distance: 10.6
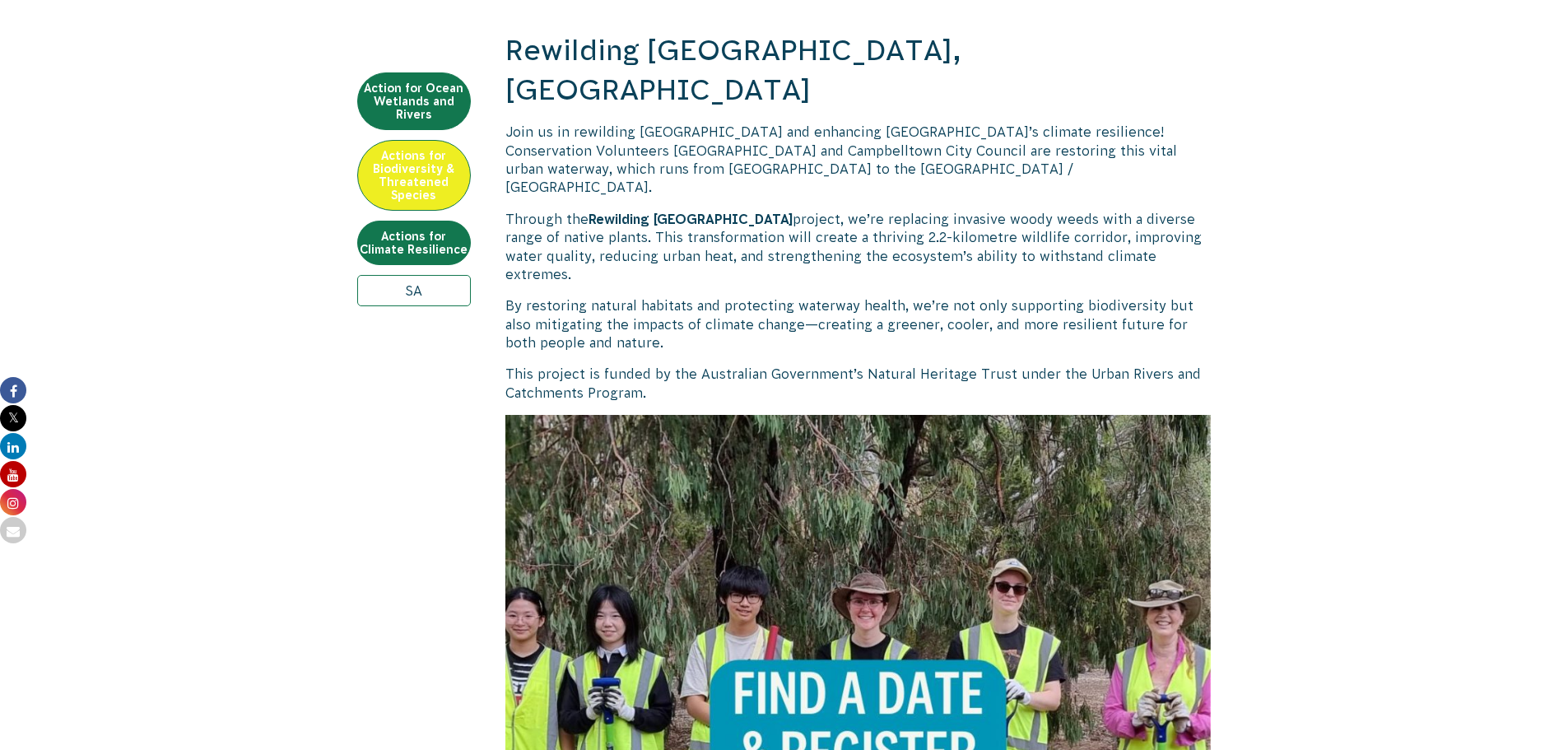
click at [1009, 367] on span "This project is funded by the Australian Government’s Natural Heritage Trust un…" at bounding box center [853, 383] width 695 height 33
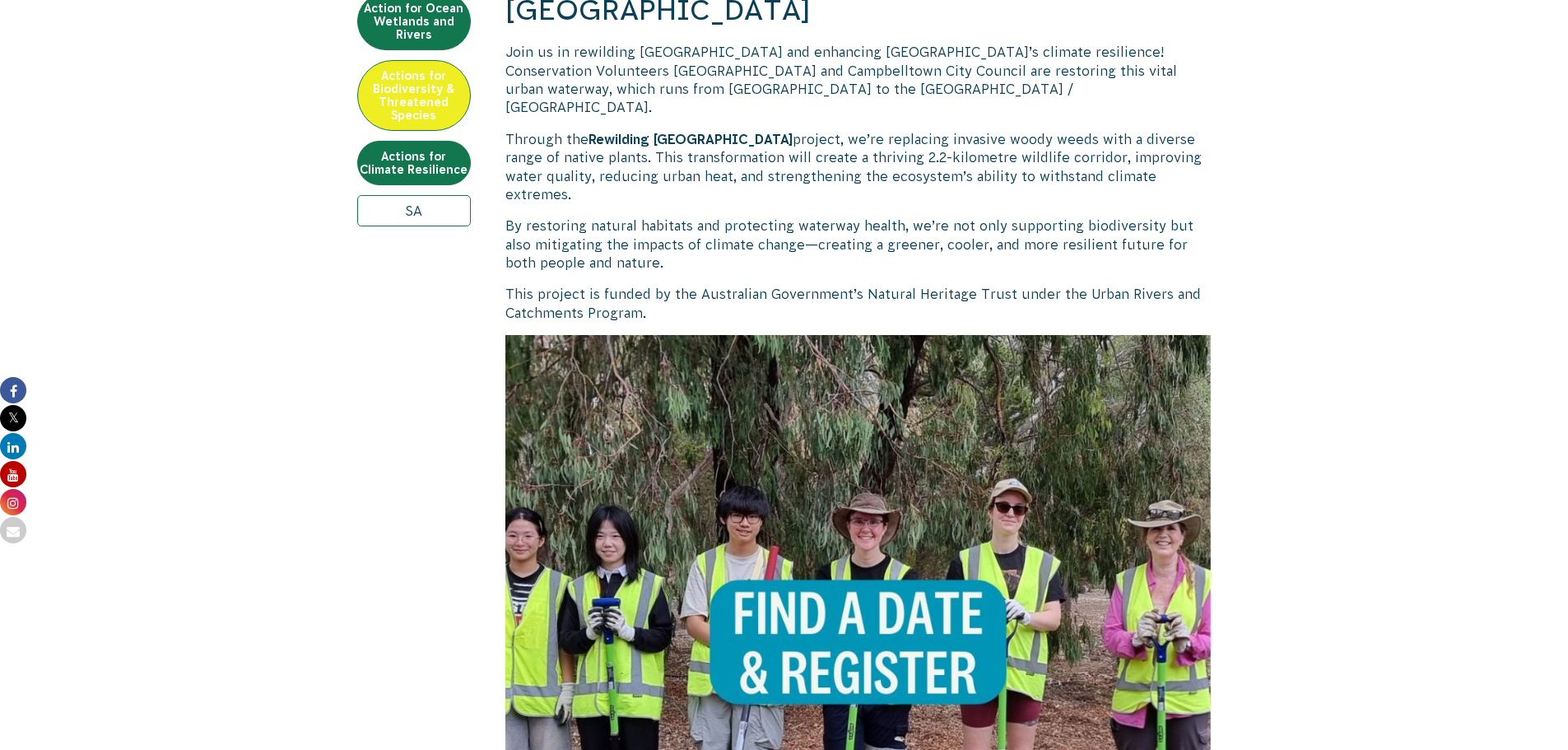
scroll to position [659, 0]
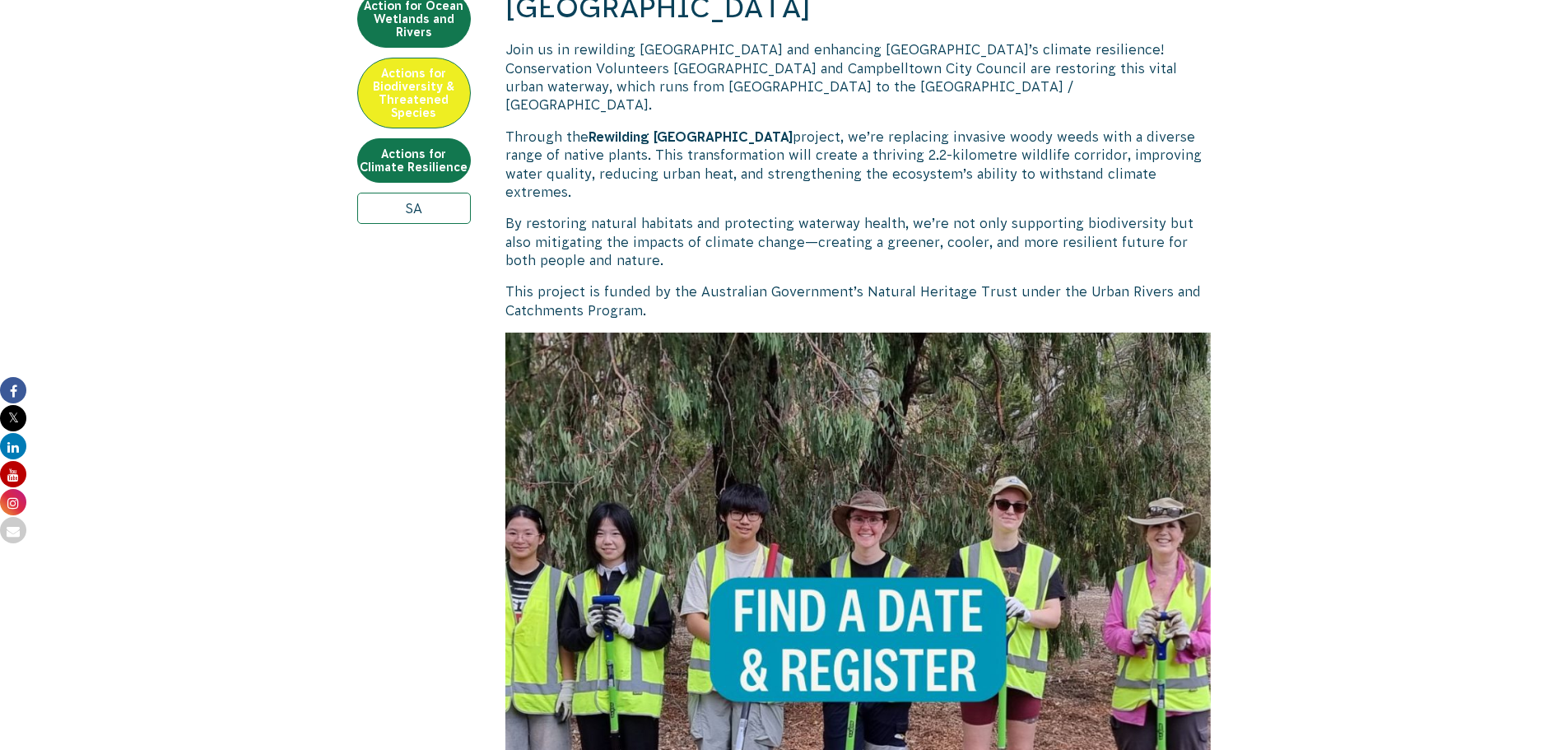
click at [857, 561] on img at bounding box center [859, 686] width 706 height 706
